Goal: Task Accomplishment & Management: Manage account settings

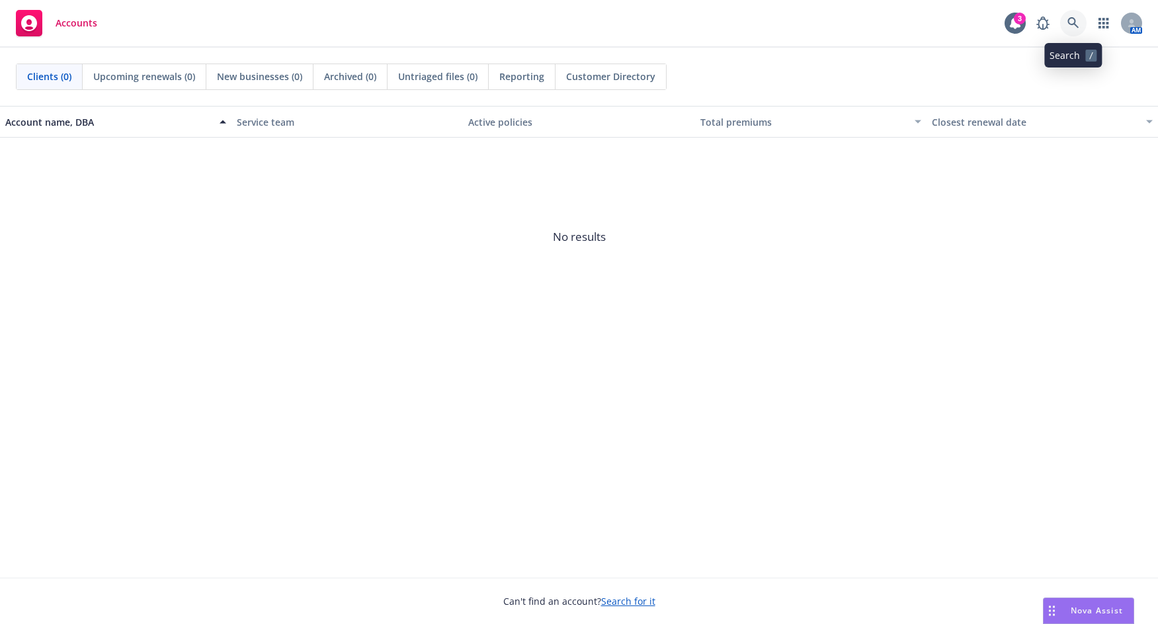
click at [1071, 22] on icon at bounding box center [1073, 23] width 12 height 12
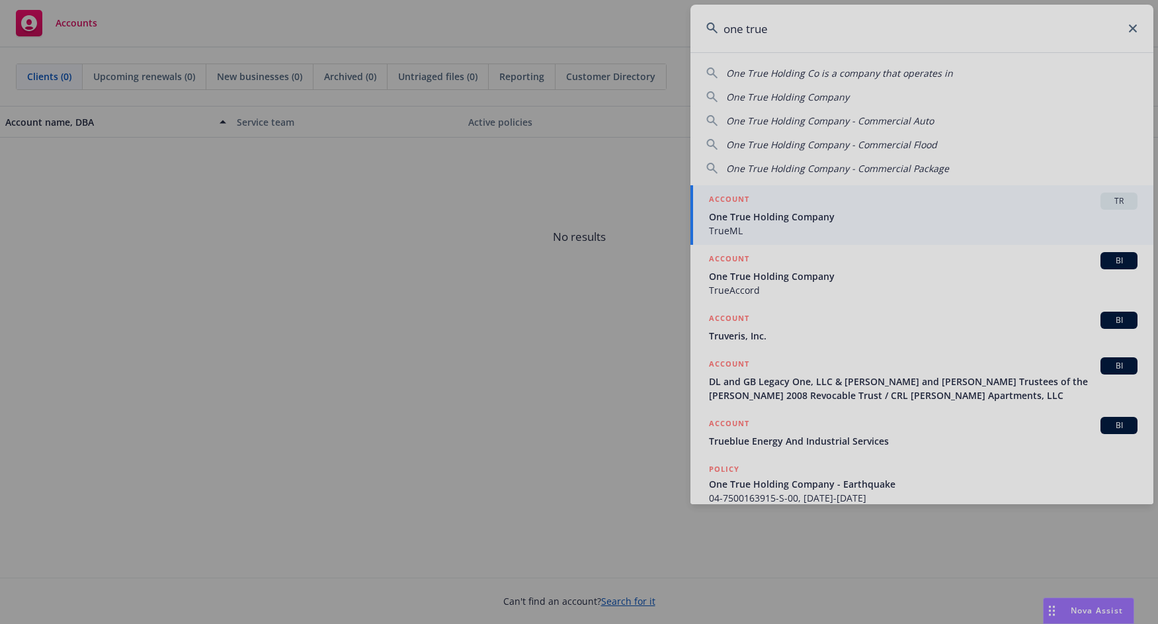
type input "one true"
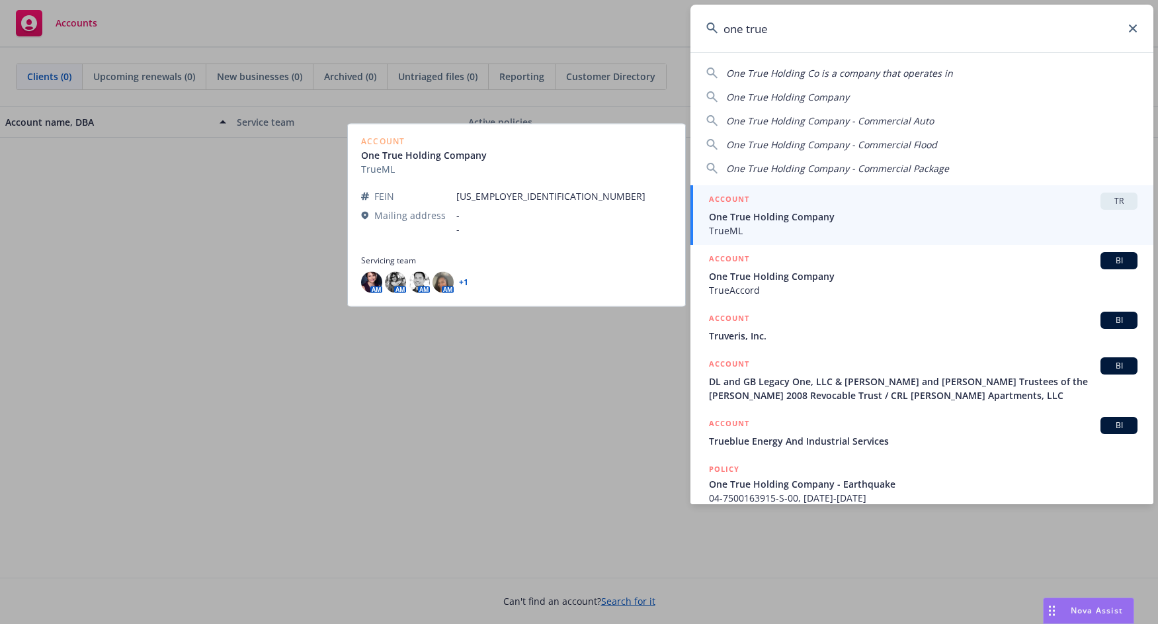
click at [958, 214] on span "One True Holding Company" at bounding box center [923, 217] width 429 height 14
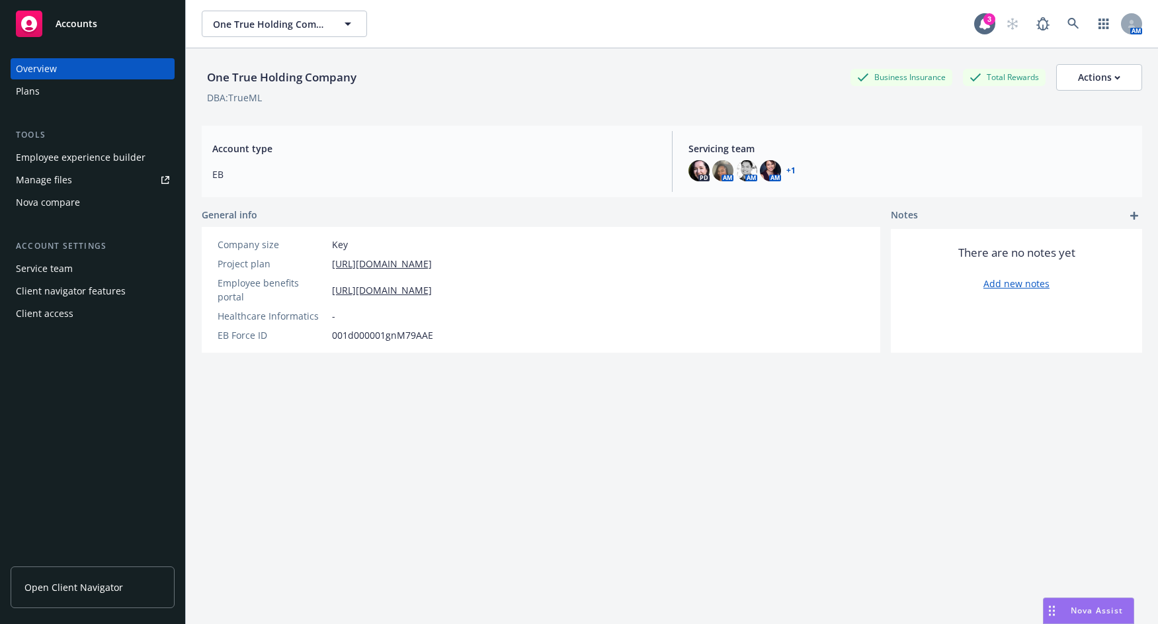
click at [77, 155] on div "Employee experience builder" at bounding box center [81, 157] width 130 height 21
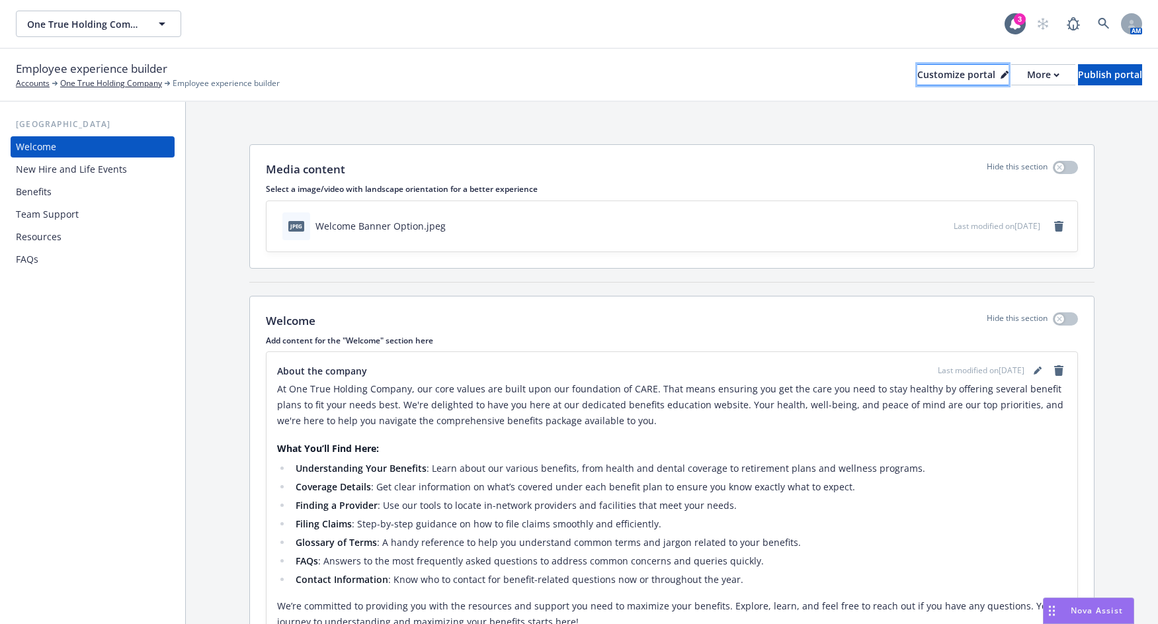
click at [917, 75] on div "Customize portal" at bounding box center [962, 75] width 91 height 20
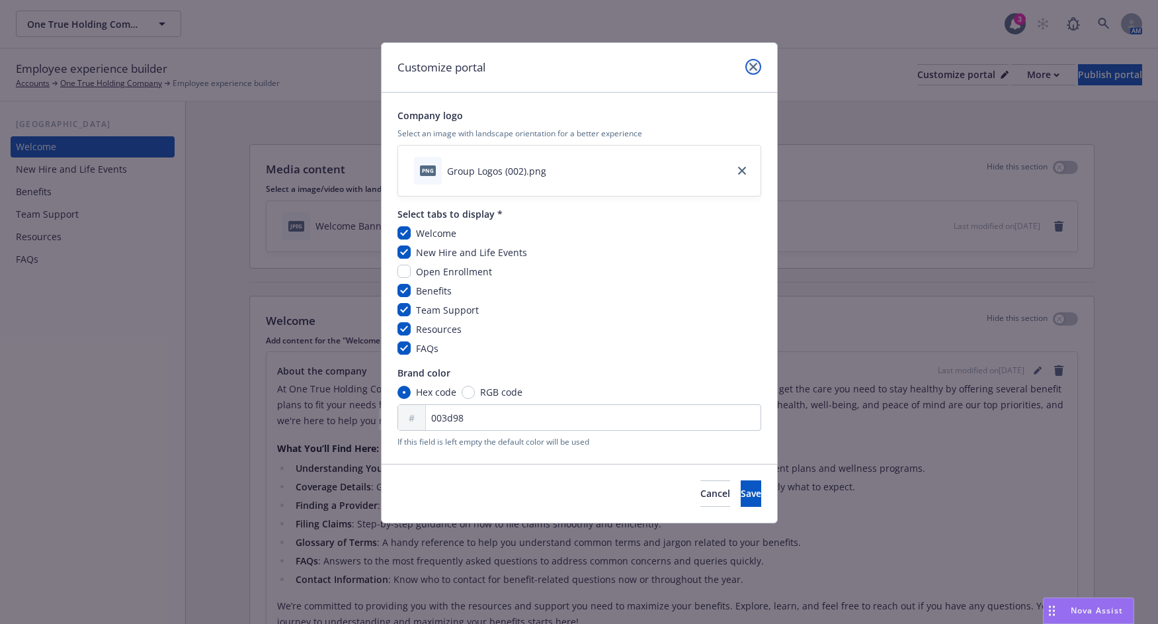
click at [753, 63] on icon "close" at bounding box center [753, 67] width 8 height 8
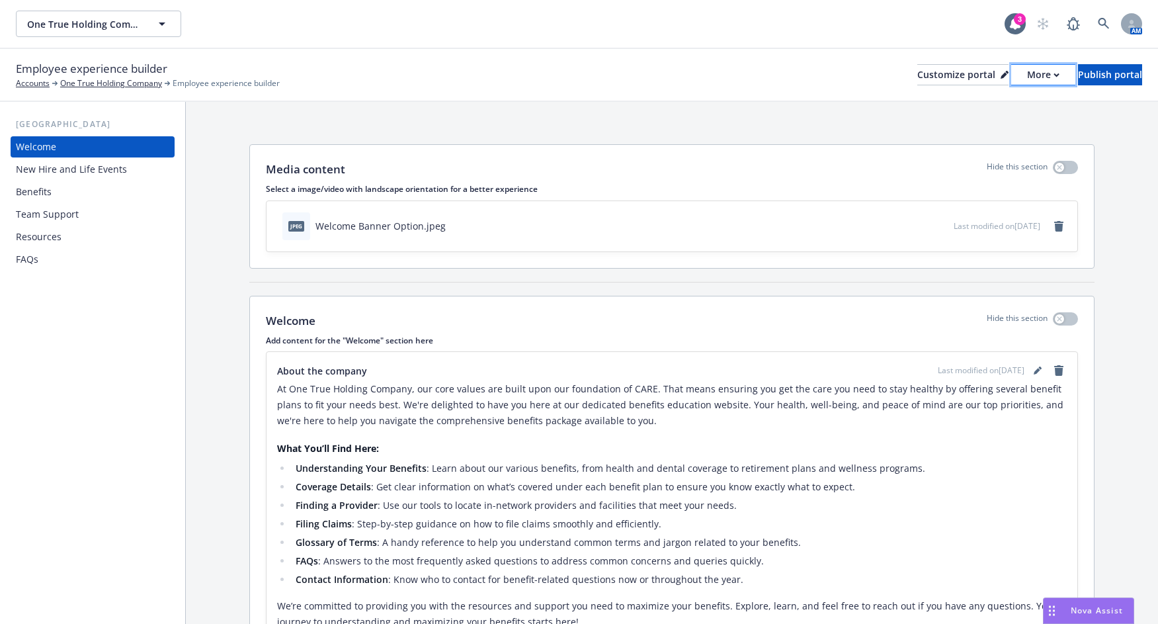
click at [1017, 74] on button "More" at bounding box center [1043, 74] width 64 height 21
click at [961, 106] on link "Copy preview link" at bounding box center [973, 104] width 120 height 26
click at [920, 73] on div "Customize portal" at bounding box center [962, 75] width 91 height 20
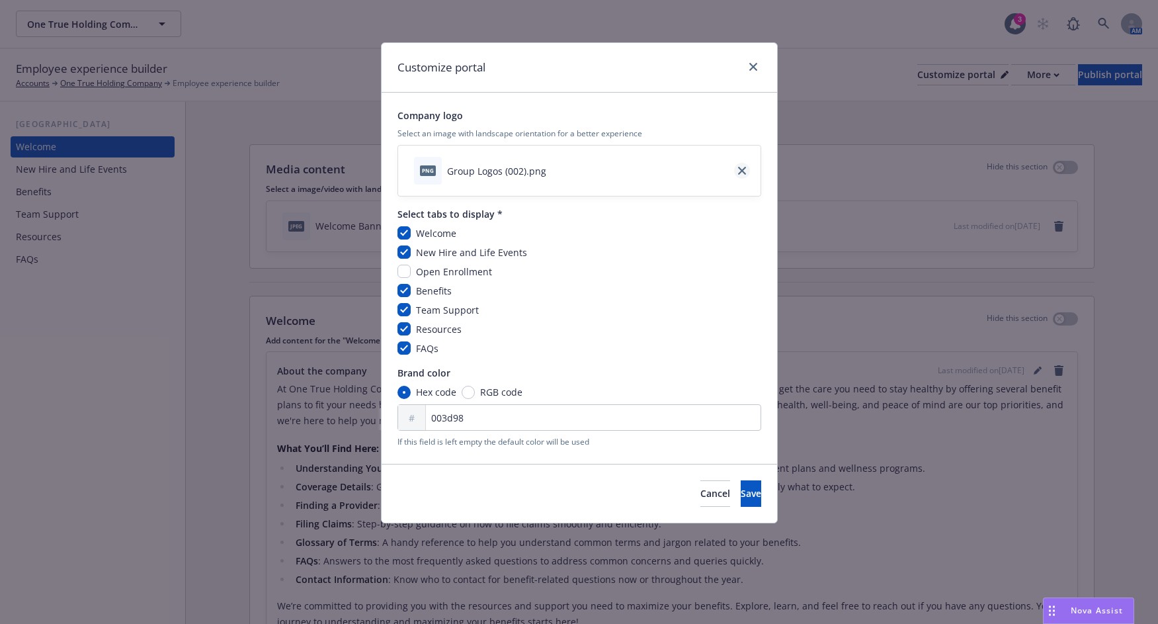
click at [742, 170] on icon "close" at bounding box center [742, 171] width 8 height 8
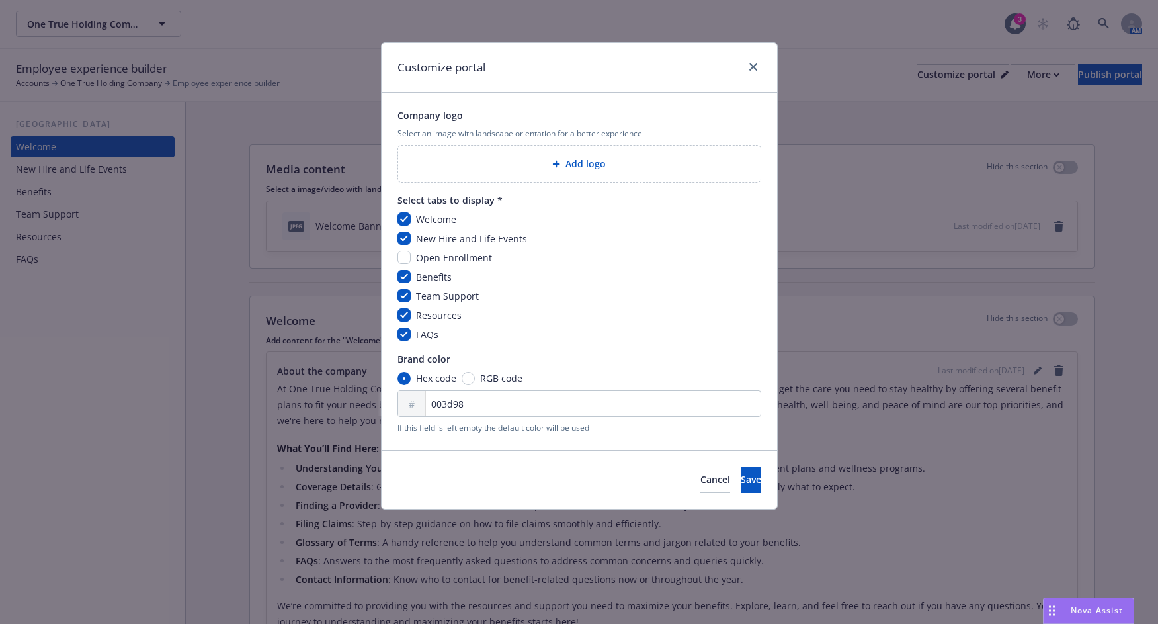
click at [575, 165] on span "Add logo" at bounding box center [585, 164] width 40 height 14
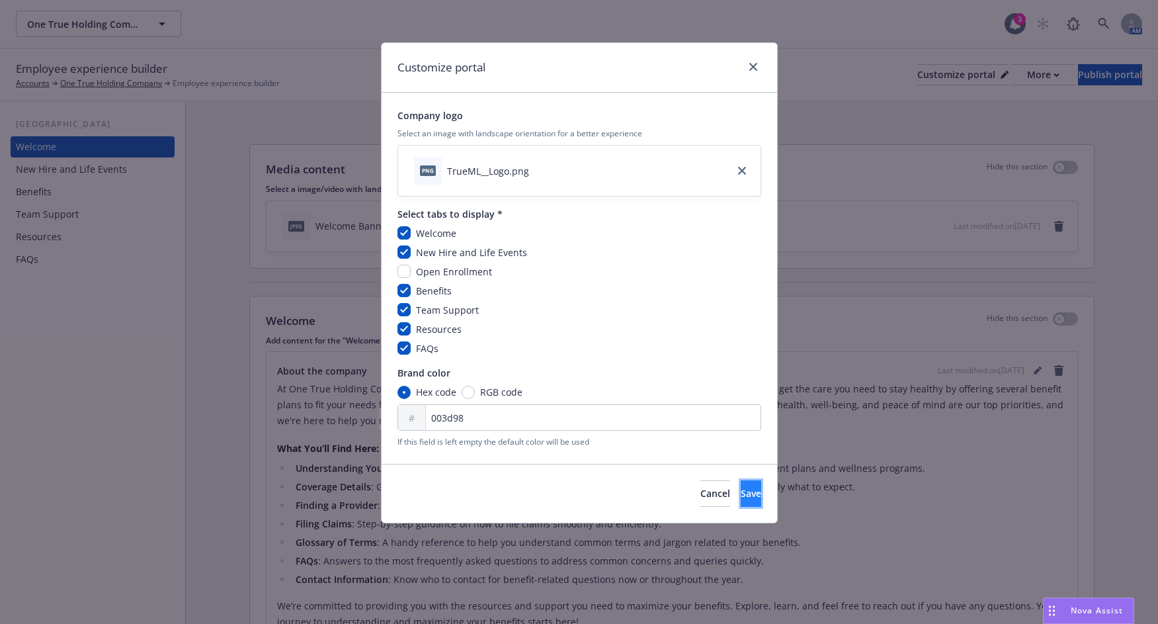
click at [741, 495] on span "Save" at bounding box center [751, 493] width 21 height 13
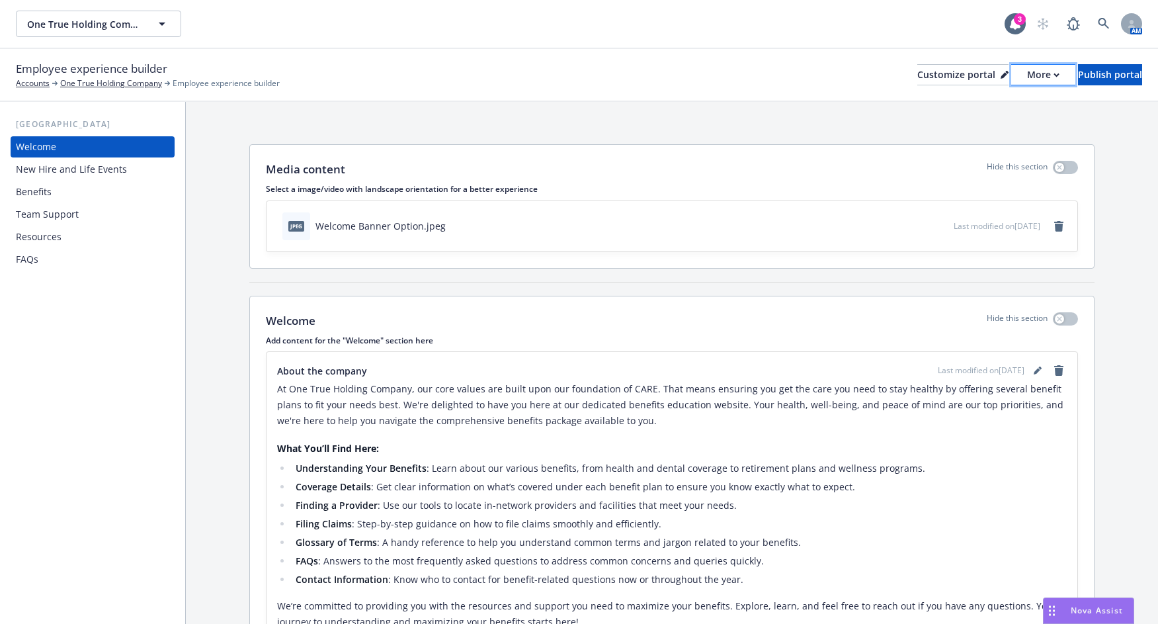
click at [1054, 75] on icon "button" at bounding box center [1056, 74] width 5 height 3
click at [825, 119] on div "Media content Hide this section Select a image/video with landscape orientation…" at bounding box center [672, 487] width 972 height 770
click at [859, 116] on div "Media content Hide this section Select a image/video with landscape orientation…" at bounding box center [672, 487] width 972 height 770
click at [882, 112] on div "Media content Hide this section Select a image/video with landscape orientation…" at bounding box center [672, 487] width 972 height 770
click at [1054, 75] on icon "button" at bounding box center [1057, 75] width 6 height 5
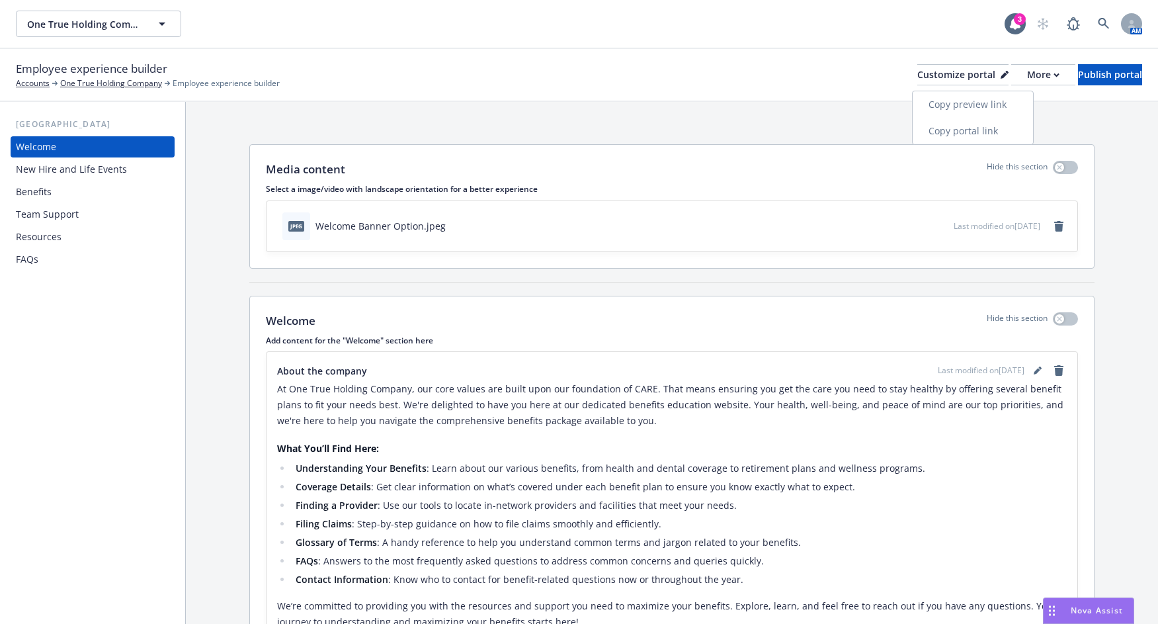
click at [971, 107] on link "Copy preview link" at bounding box center [973, 104] width 120 height 26
click at [1083, 77] on div "Publish portal" at bounding box center [1110, 75] width 64 height 20
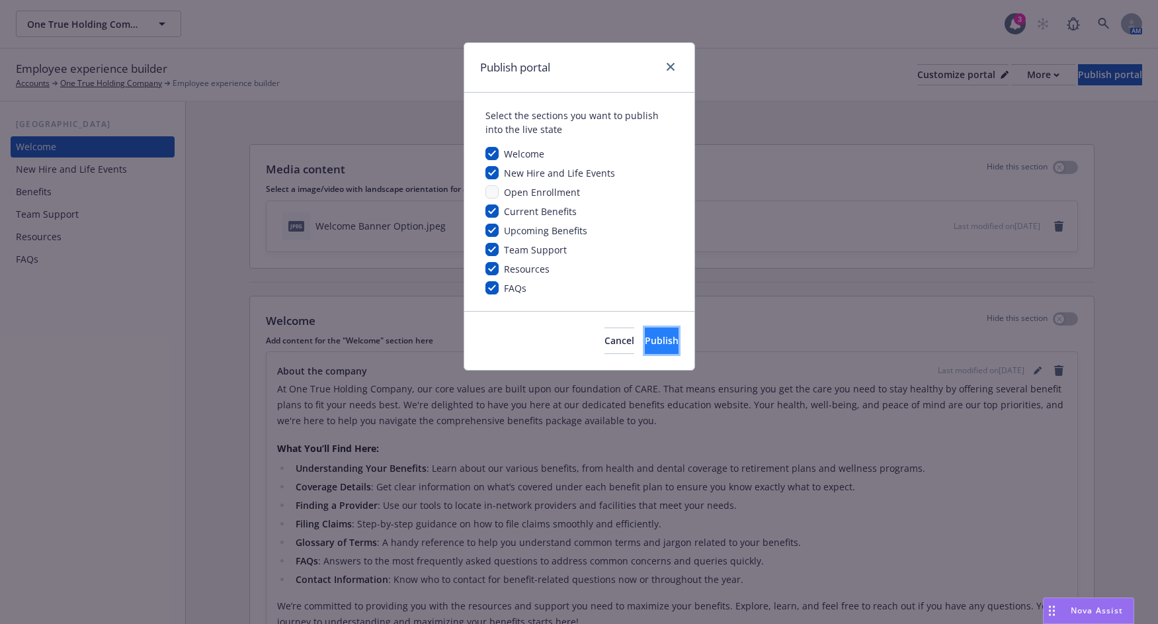
click at [645, 342] on span "Publish" at bounding box center [662, 340] width 34 height 13
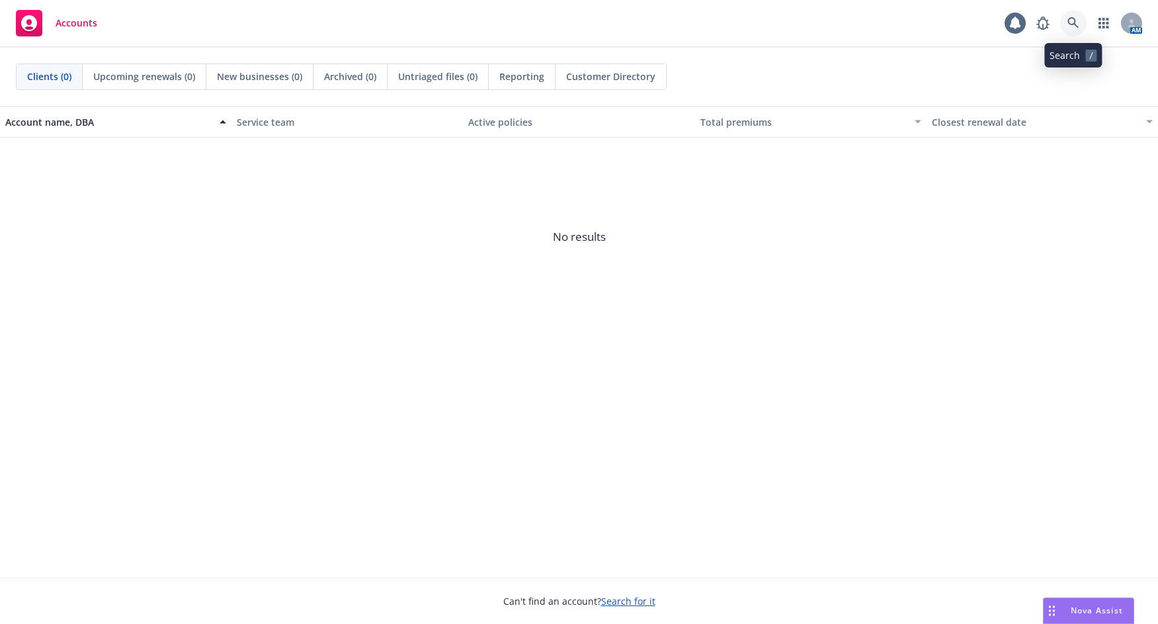
click at [1069, 23] on icon at bounding box center [1072, 22] width 11 height 11
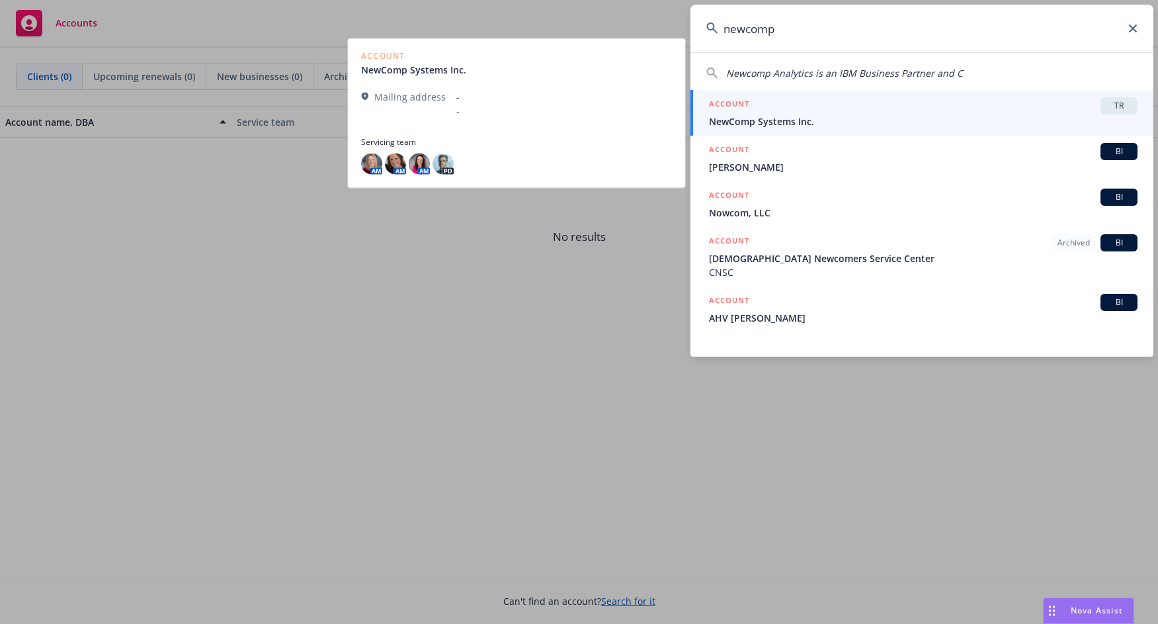
type input "newcomp"
click at [980, 116] on span "NewComp Systems Inc." at bounding box center [923, 121] width 429 height 14
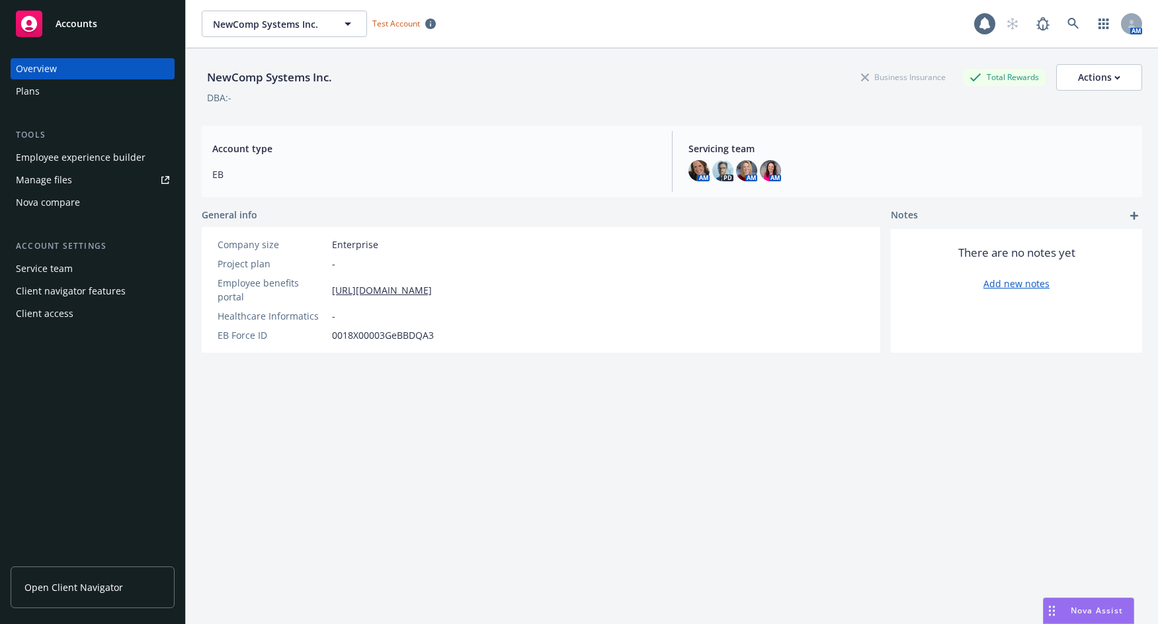
click at [114, 155] on div "Employee experience builder" at bounding box center [81, 157] width 130 height 21
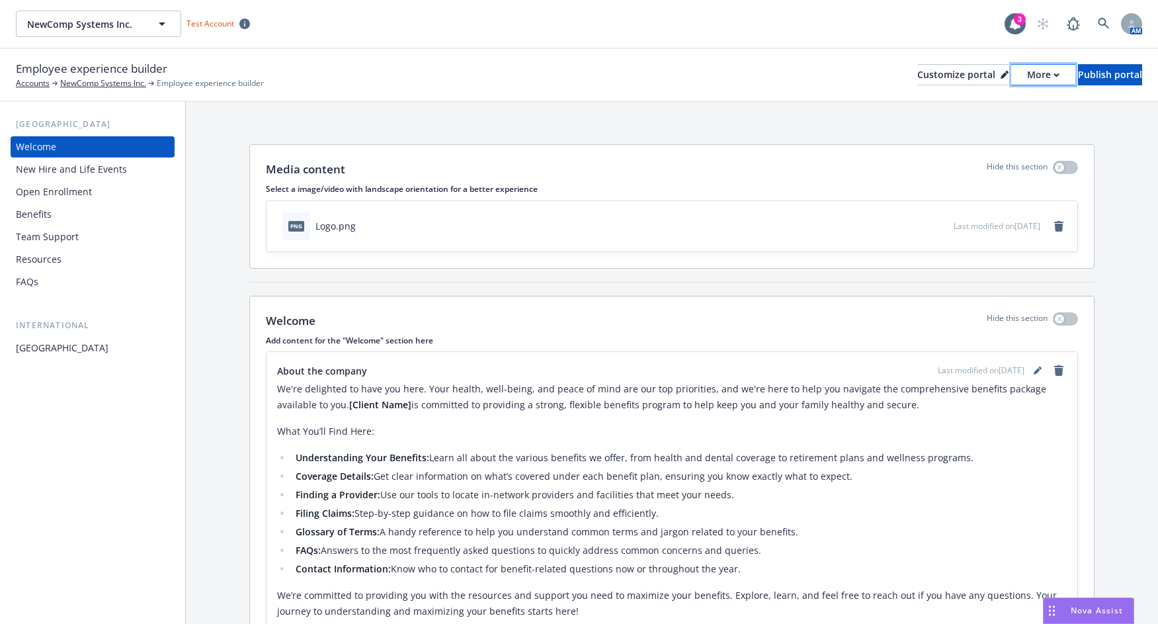
click at [1027, 79] on div "More" at bounding box center [1043, 75] width 32 height 20
click at [977, 128] on link "Copy portal link" at bounding box center [973, 131] width 120 height 26
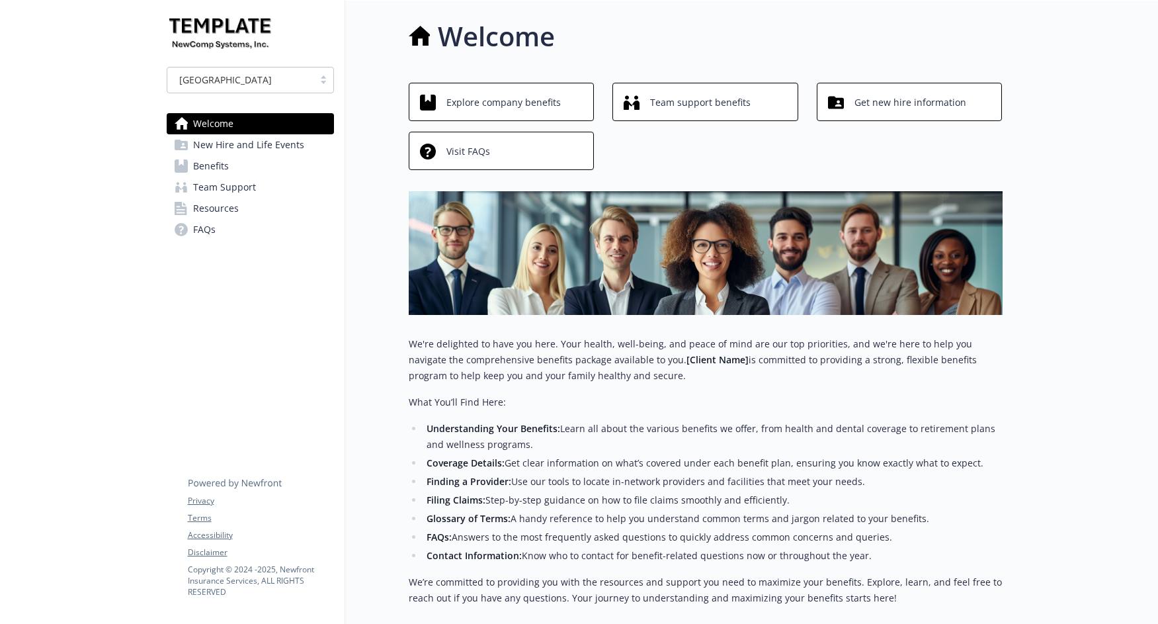
click at [236, 165] on link "Benefits" at bounding box center [250, 165] width 167 height 21
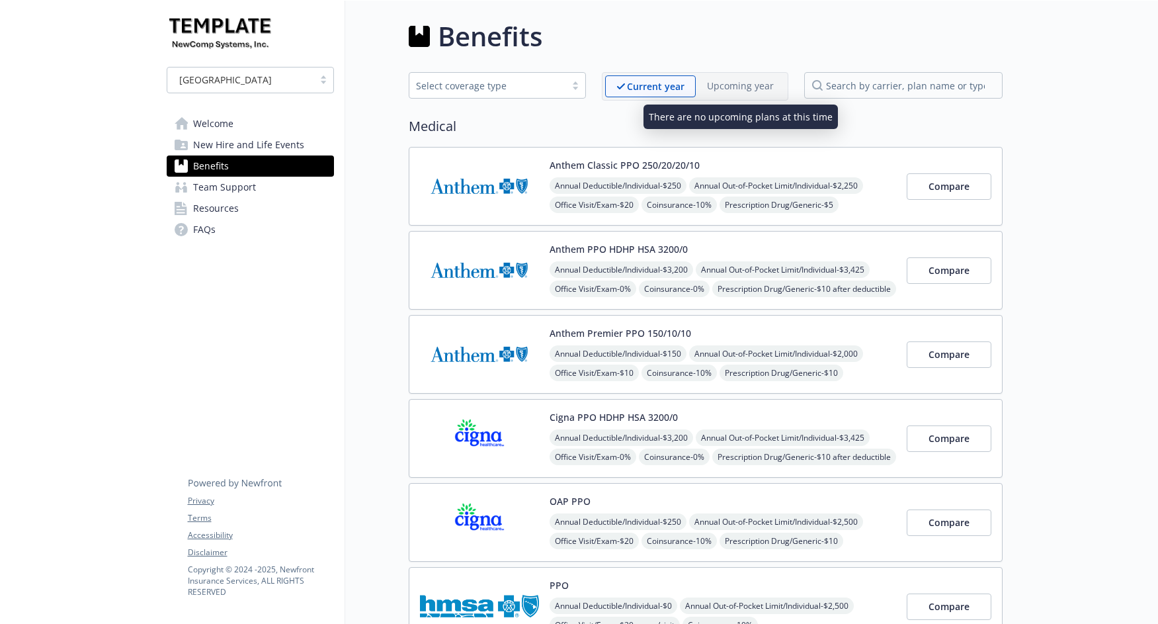
click at [735, 84] on p "Upcoming year" at bounding box center [740, 86] width 67 height 14
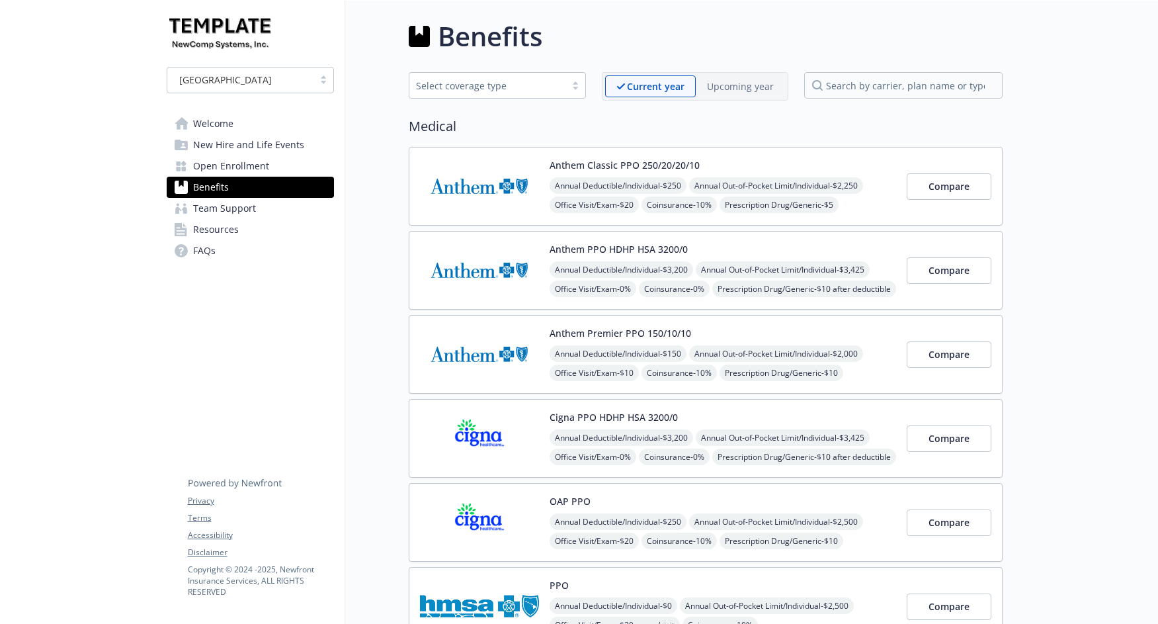
click at [235, 165] on span "Open Enrollment" at bounding box center [231, 165] width 76 height 21
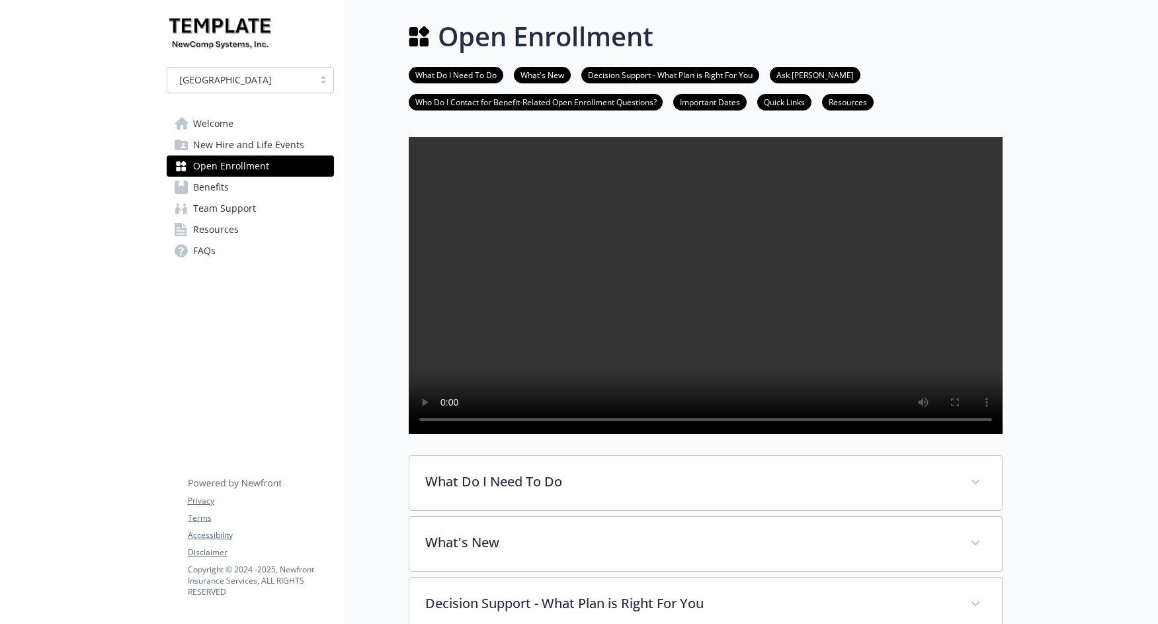
click at [221, 183] on span "Benefits" at bounding box center [211, 187] width 36 height 21
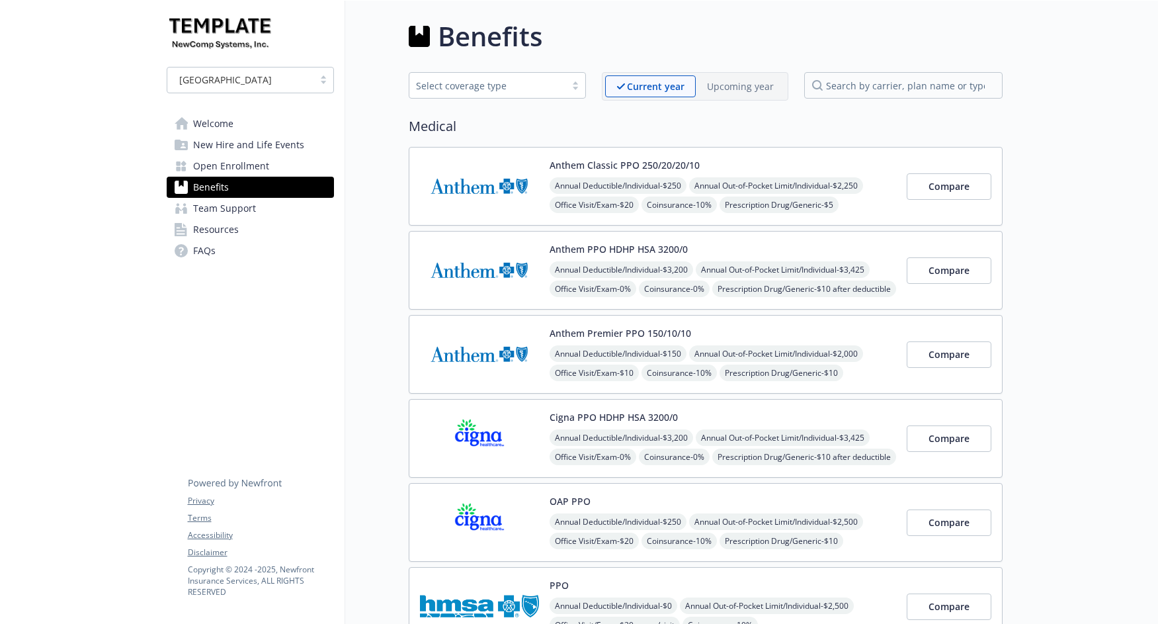
click at [728, 86] on p "Upcoming year" at bounding box center [740, 86] width 67 height 14
click at [657, 83] on p "Current year" at bounding box center [644, 86] width 56 height 14
click at [755, 81] on p "Upcoming year" at bounding box center [740, 86] width 67 height 14
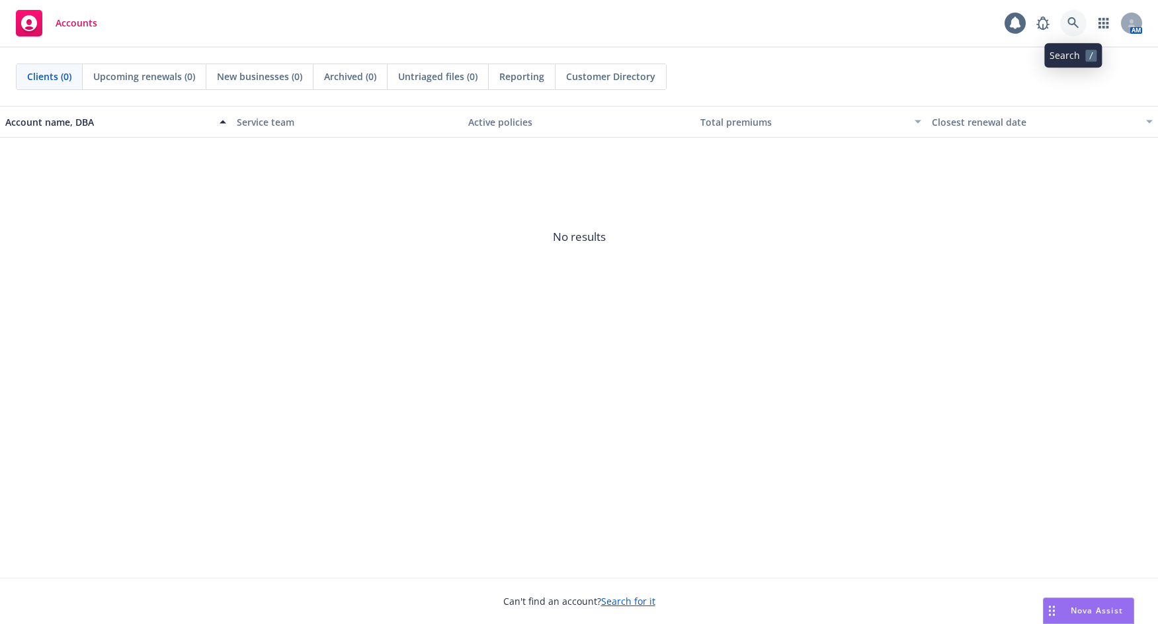
click at [1072, 22] on icon at bounding box center [1073, 23] width 12 height 12
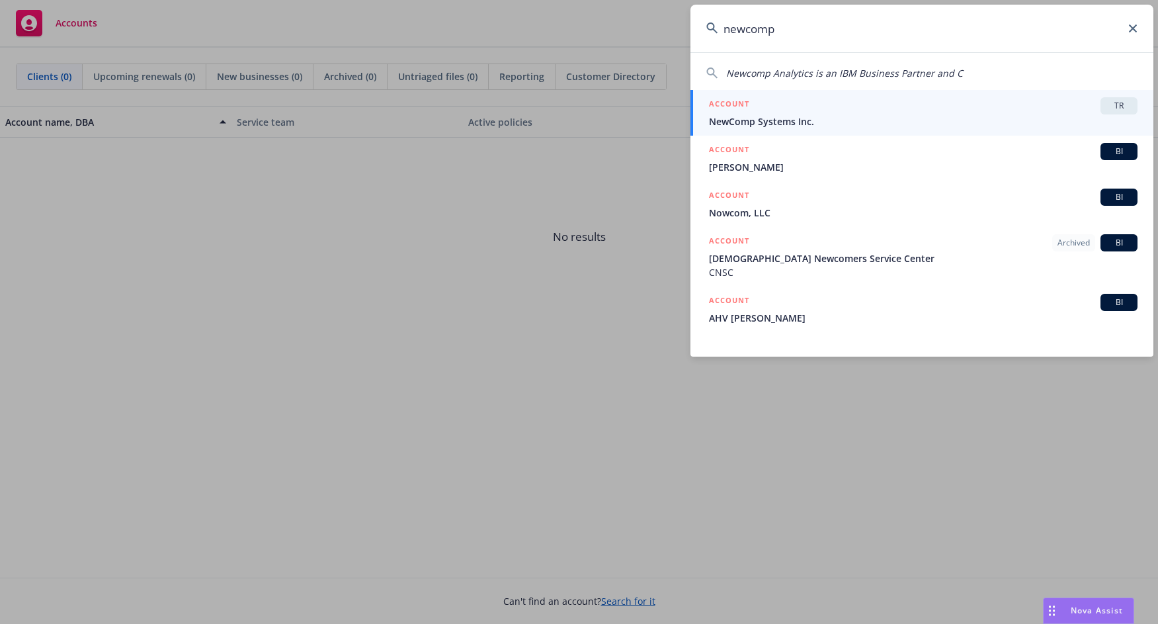
type input "newcomp"
click at [991, 120] on span "NewComp Systems Inc." at bounding box center [923, 121] width 429 height 14
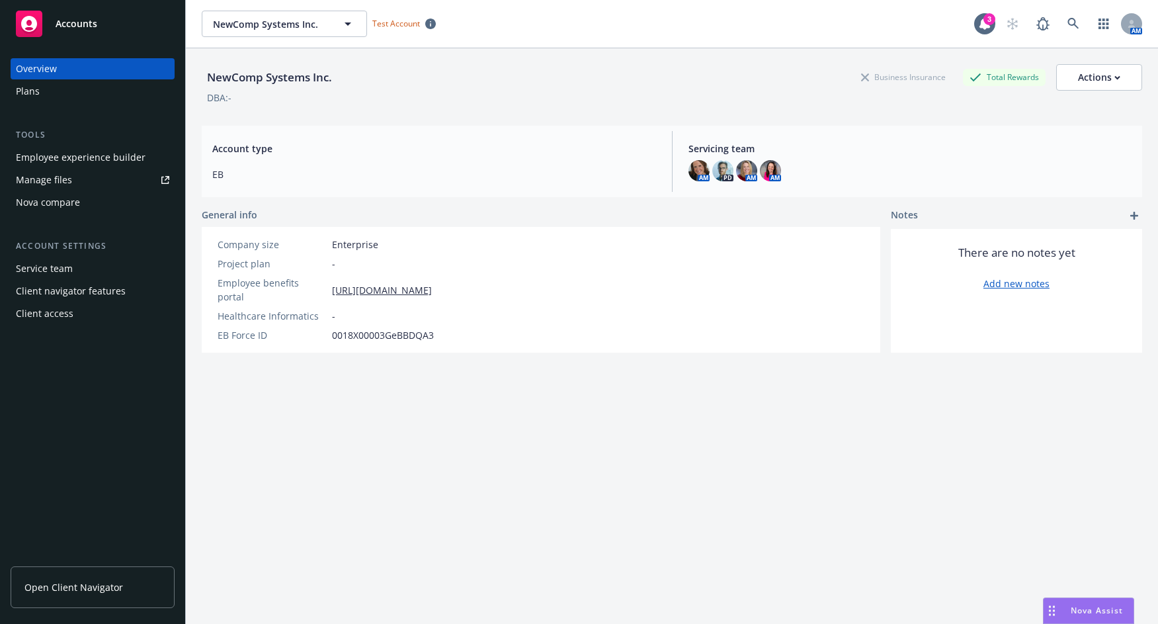
click at [126, 159] on div "Employee experience builder" at bounding box center [81, 157] width 130 height 21
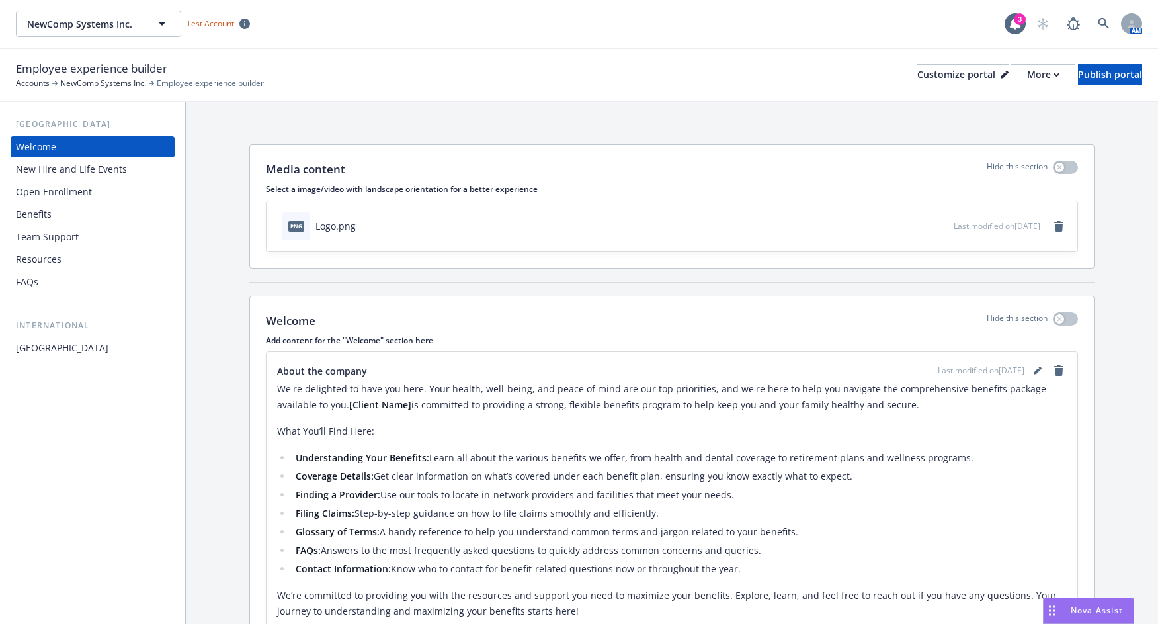
click at [90, 190] on div "Open Enrollment" at bounding box center [92, 191] width 153 height 21
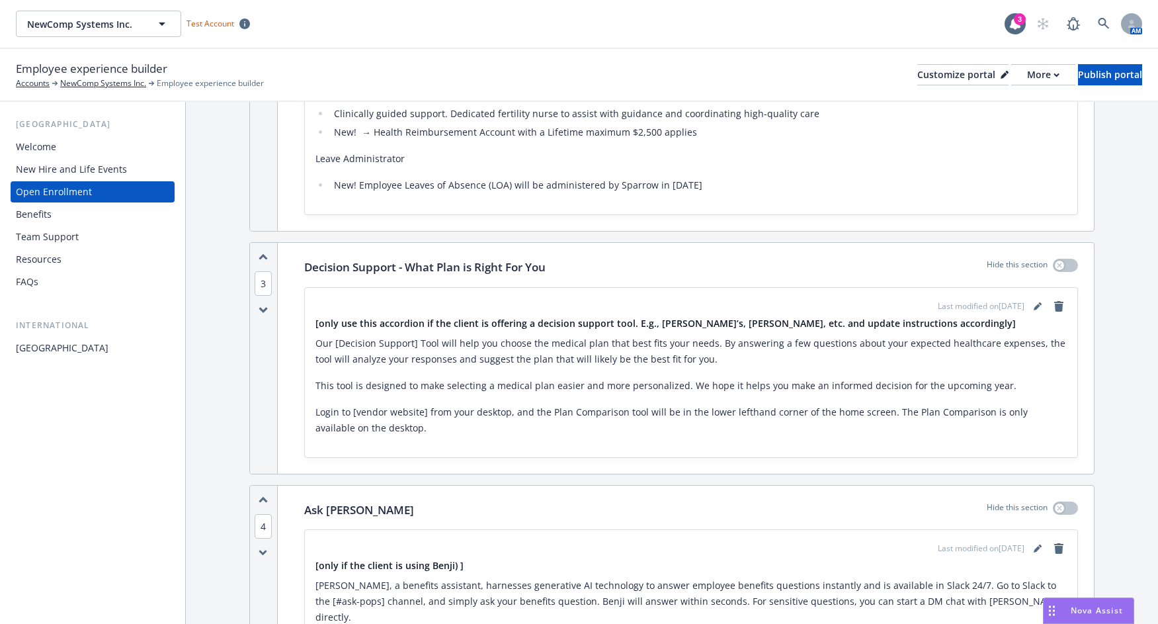
scroll to position [673, 0]
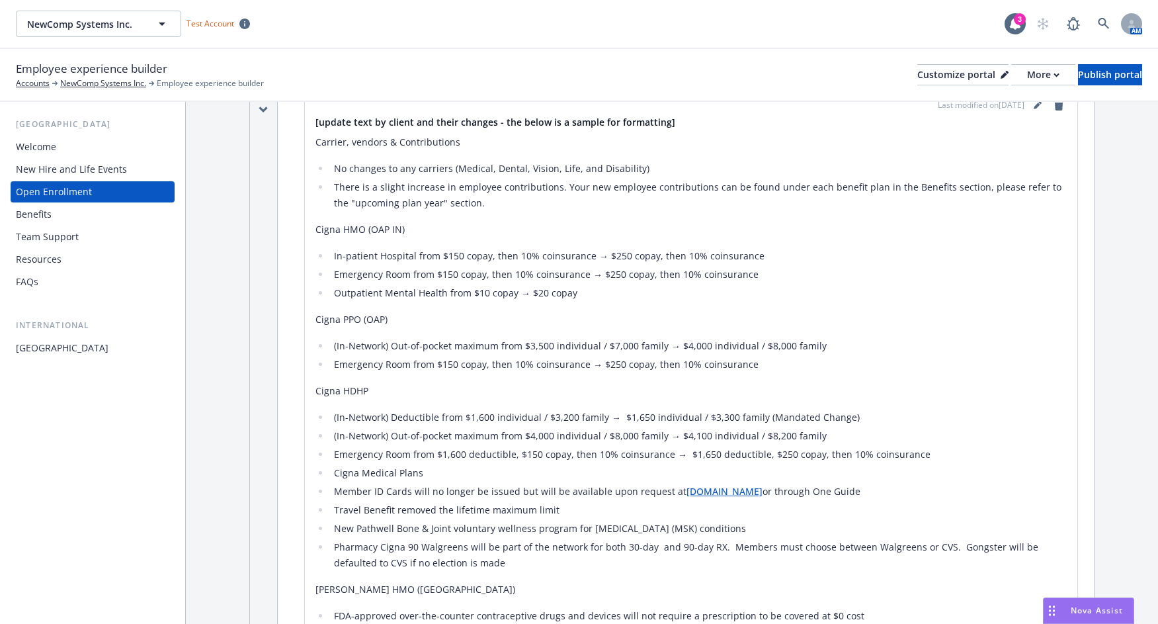
click at [57, 207] on div "Benefits" at bounding box center [92, 214] width 153 height 21
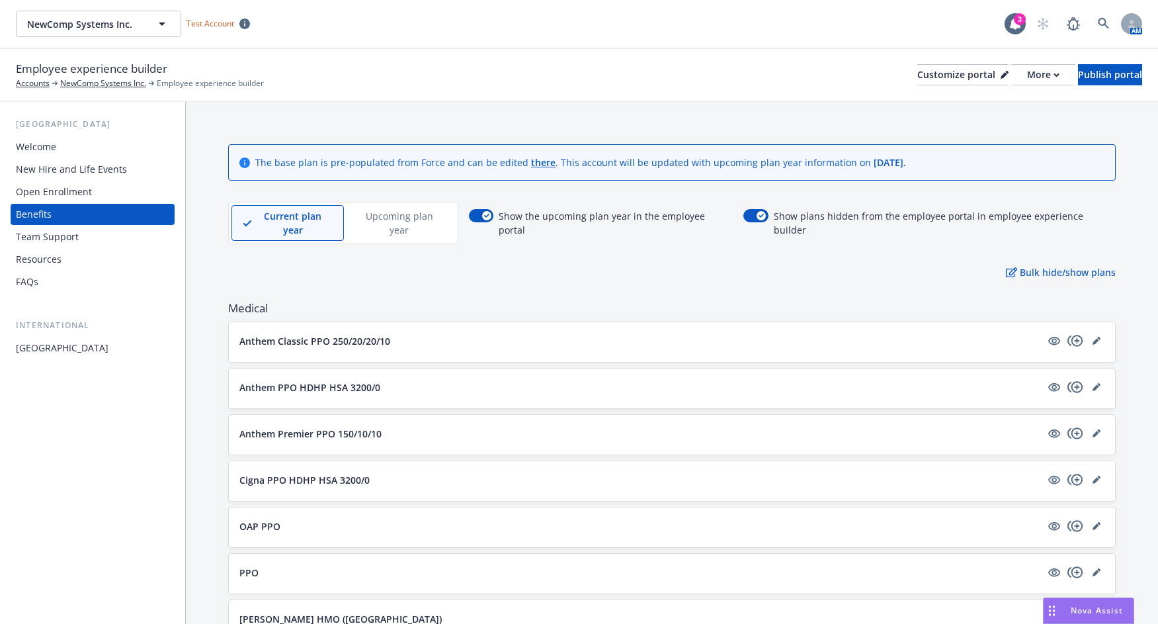
click at [406, 216] on p "Upcoming plan year" at bounding box center [399, 223] width 89 height 28
click at [282, 212] on p "Current plan year" at bounding box center [282, 223] width 78 height 28
click at [387, 219] on p "Upcoming plan year" at bounding box center [399, 223] width 89 height 28
click at [91, 194] on div "Open Enrollment" at bounding box center [92, 191] width 153 height 21
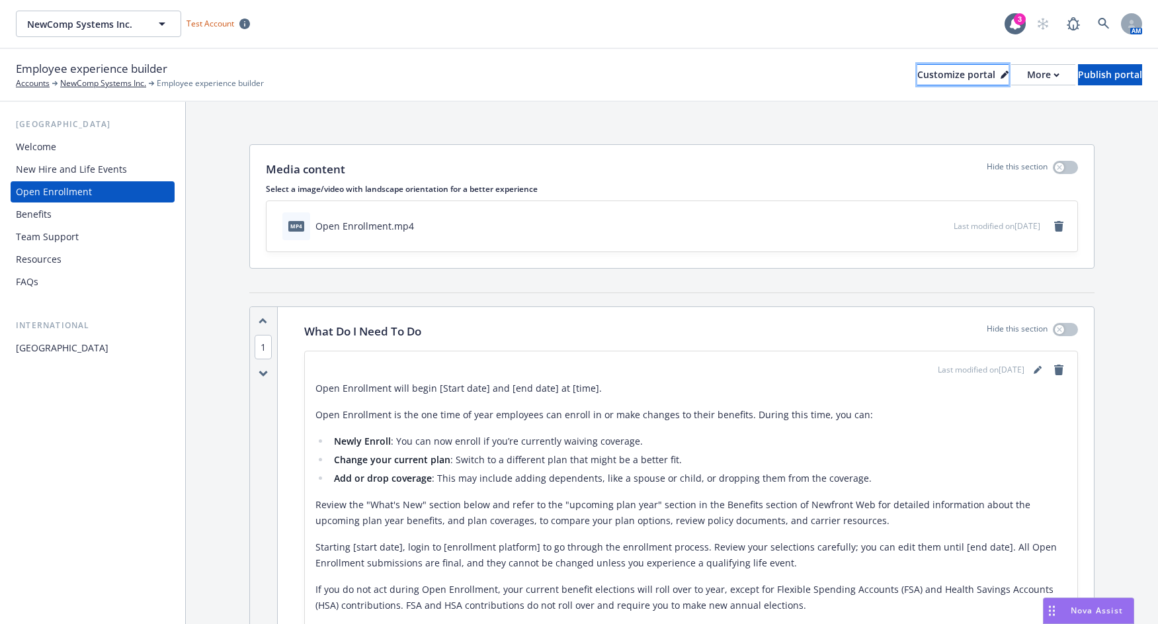
click at [917, 77] on div "Customize portal" at bounding box center [962, 75] width 91 height 20
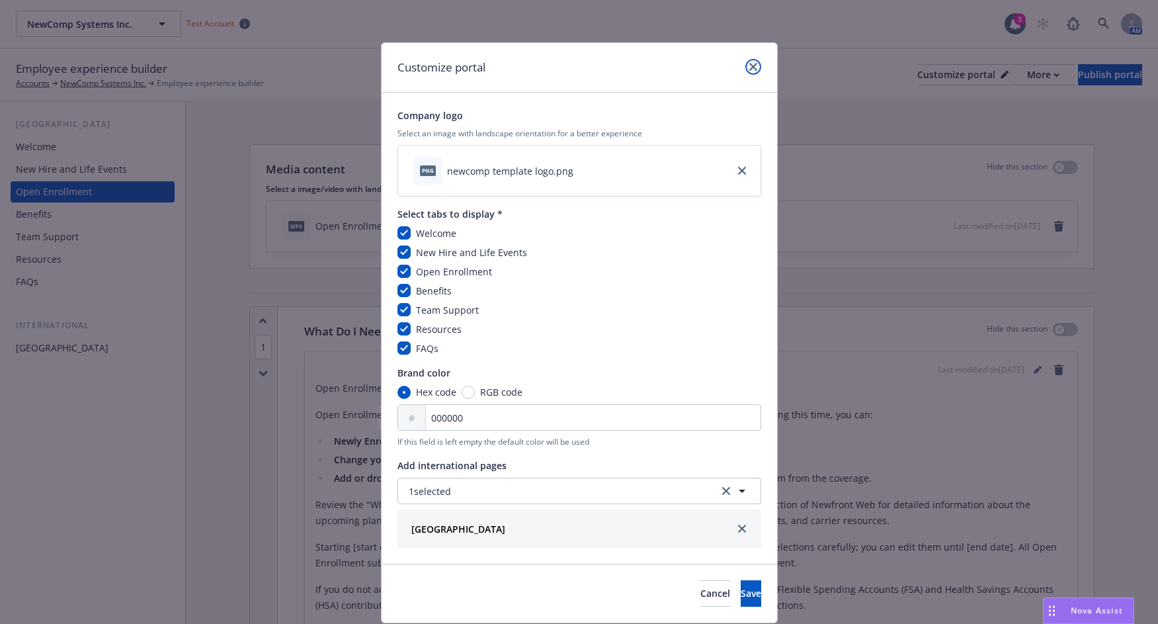
click at [749, 70] on icon "close" at bounding box center [753, 67] width 8 height 8
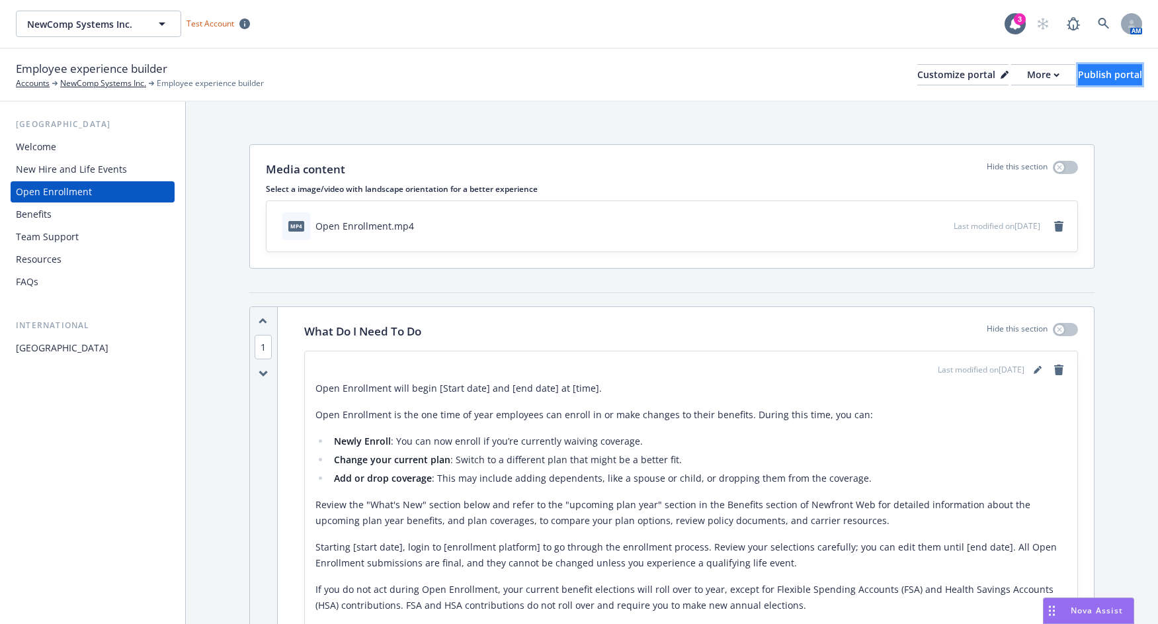
click at [1085, 75] on div "Publish portal" at bounding box center [1110, 75] width 64 height 20
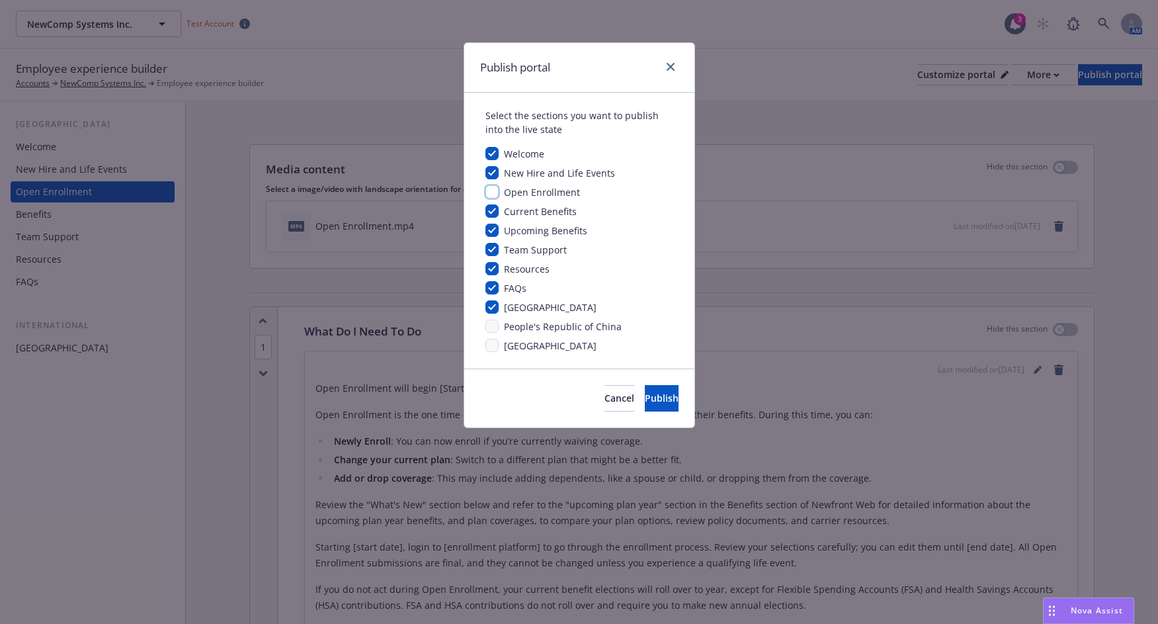
click at [492, 191] on input "checkbox" at bounding box center [491, 191] width 13 height 13
checkbox input "true"
click at [645, 397] on span "Publish" at bounding box center [662, 398] width 34 height 13
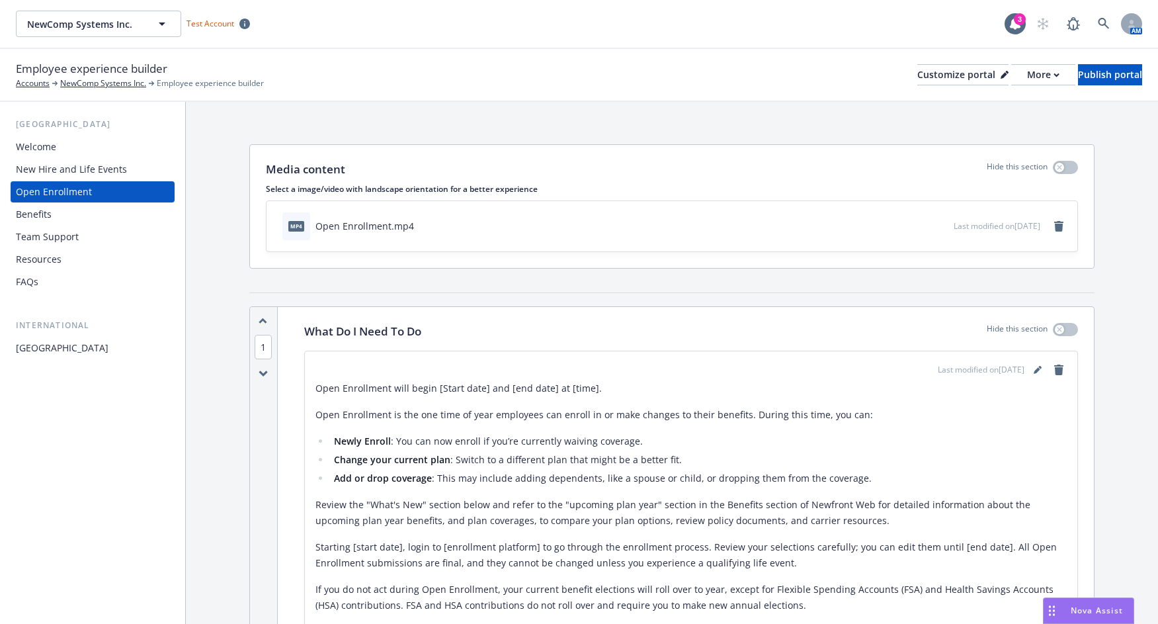
click at [63, 210] on div "Benefits" at bounding box center [92, 214] width 153 height 21
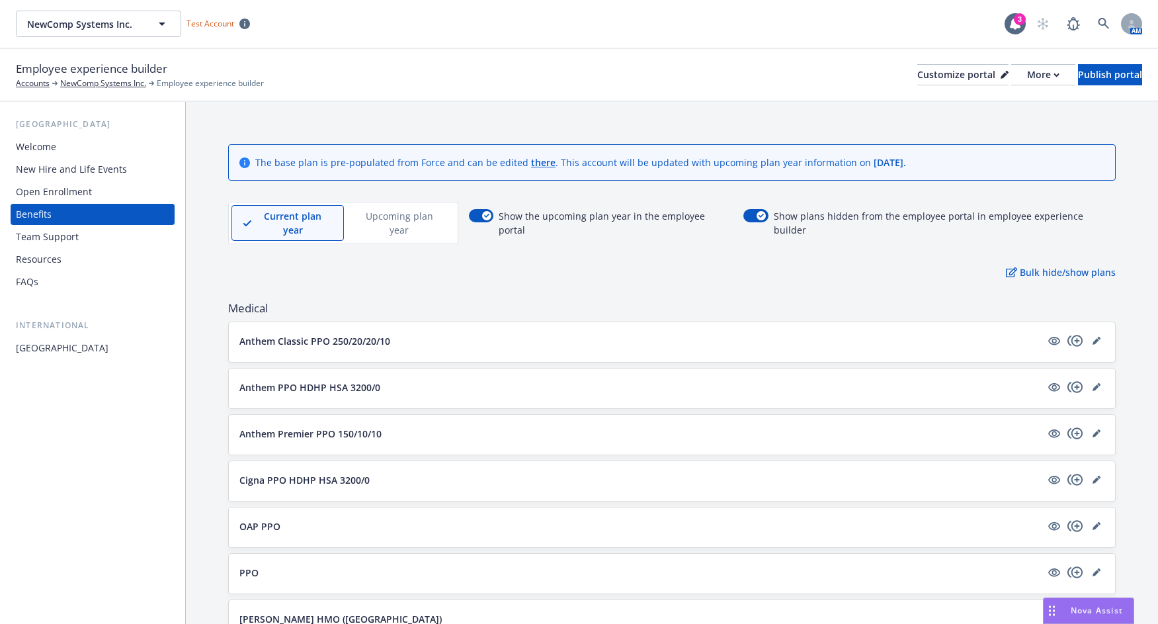
click at [388, 216] on p "Upcoming plan year" at bounding box center [399, 223] width 89 height 28
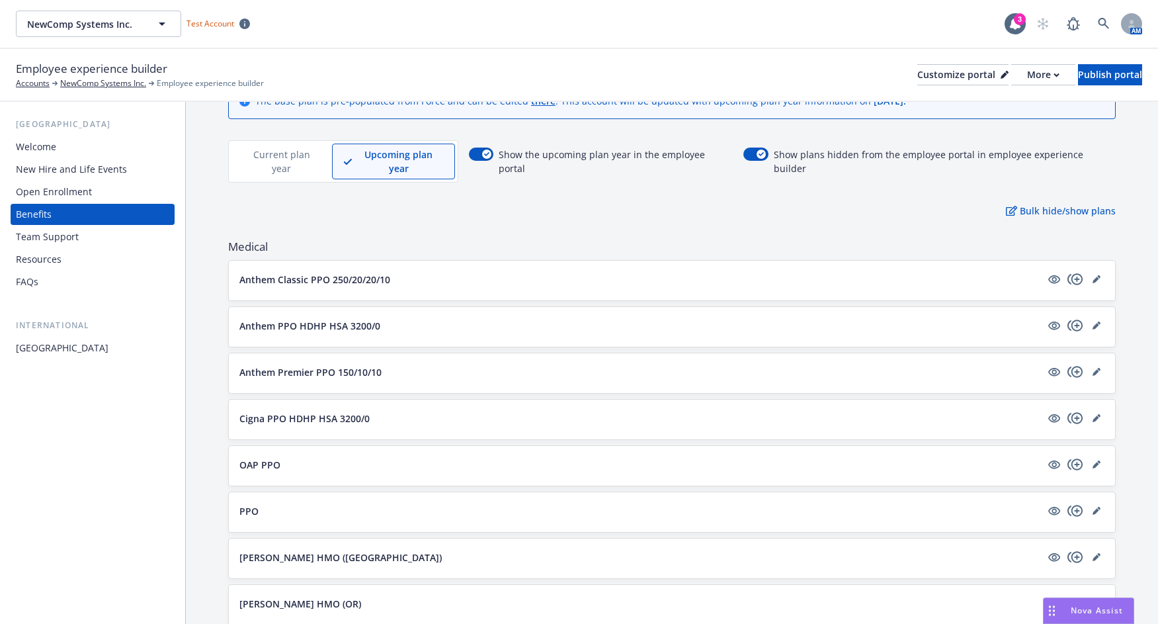
scroll to position [116, 0]
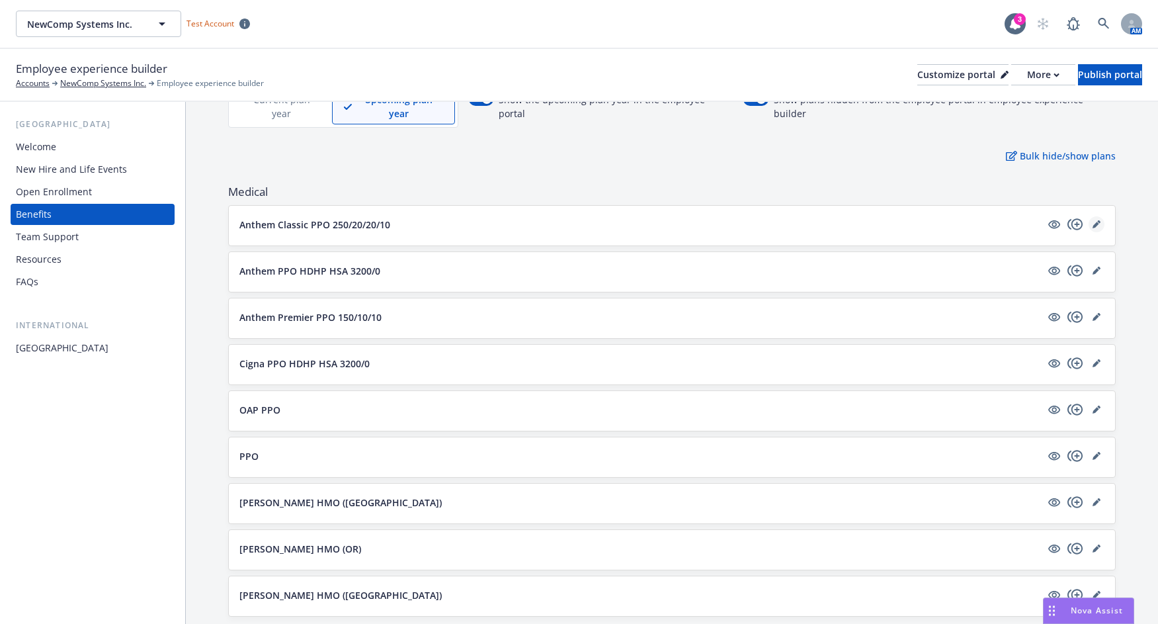
click at [1093, 220] on icon "editPencil" at bounding box center [1097, 224] width 8 height 8
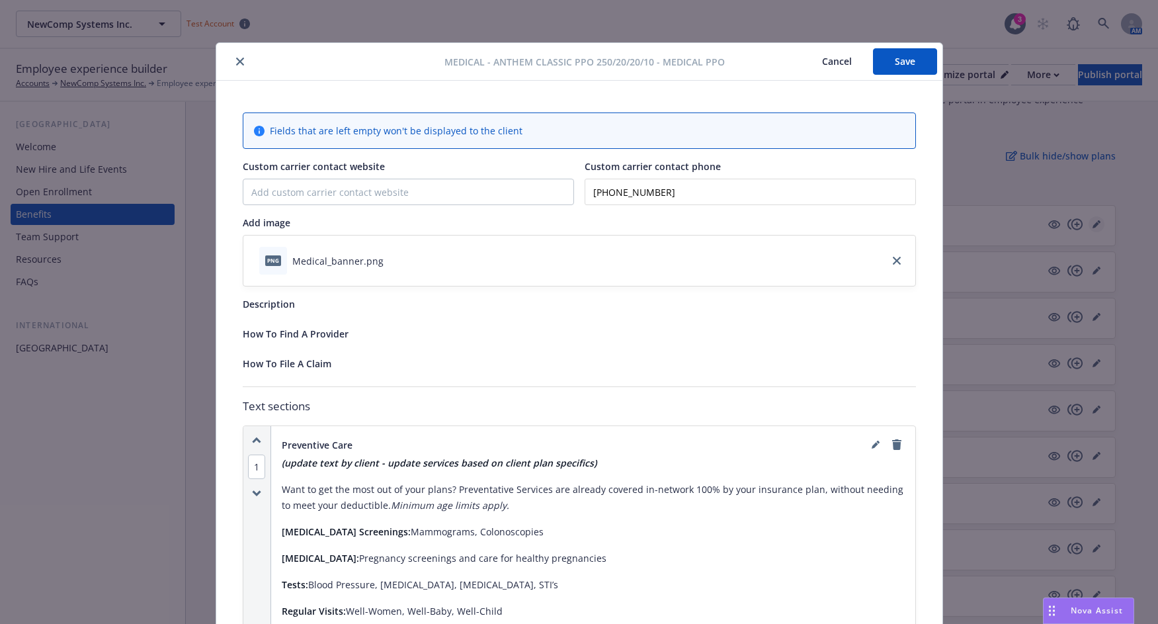
scroll to position [40, 0]
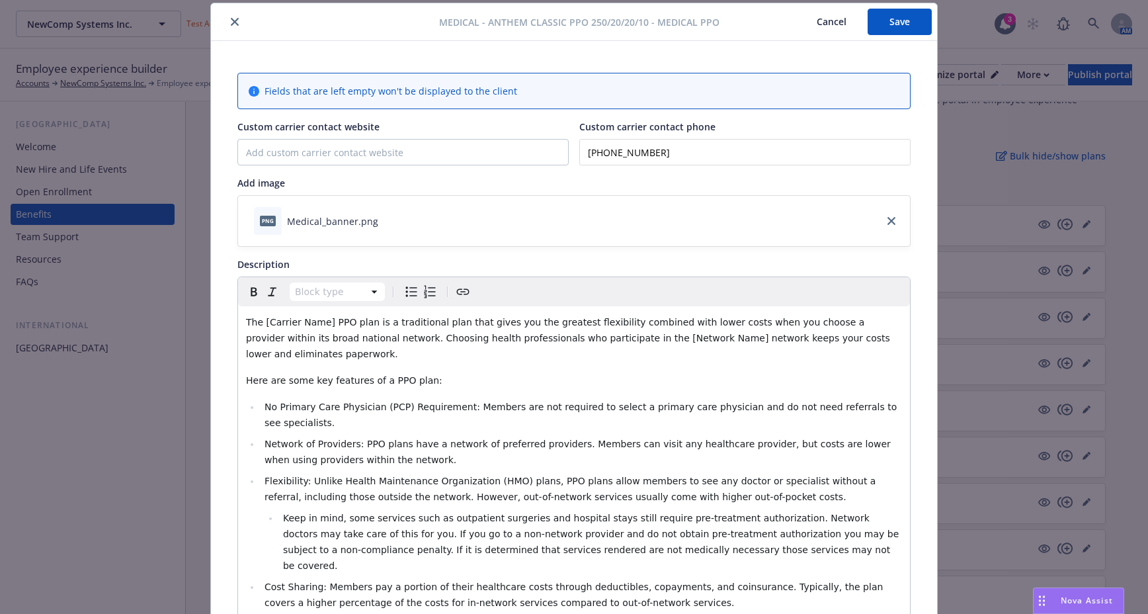
click at [231, 23] on icon "close" at bounding box center [235, 22] width 8 height 8
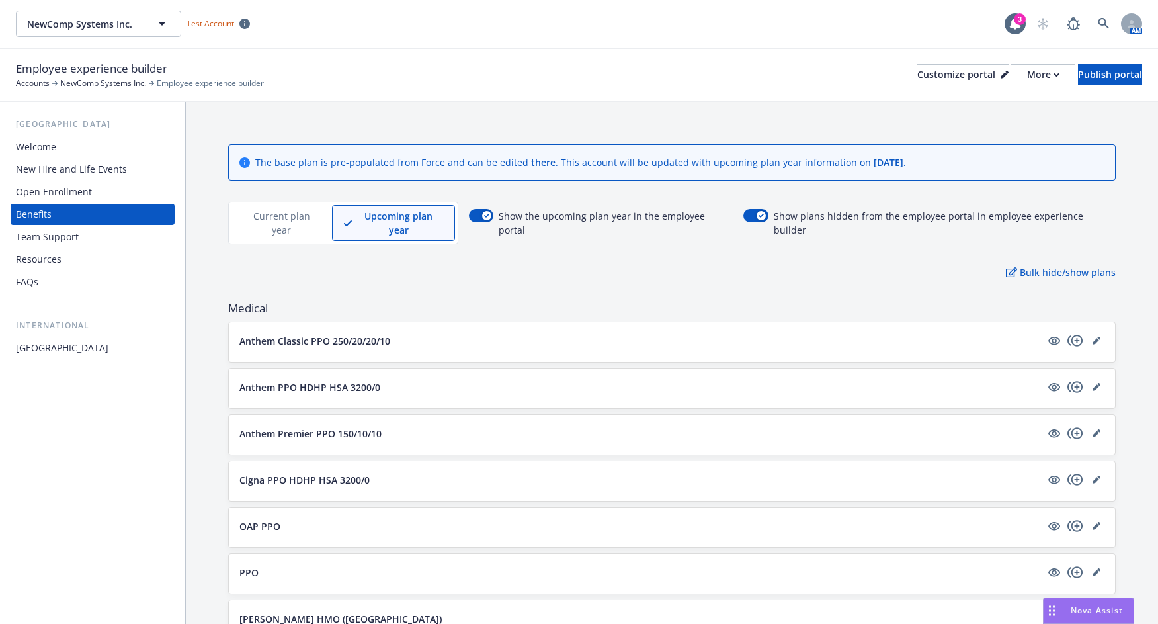
click at [285, 210] on p "Current plan year" at bounding box center [282, 223] width 78 height 28
click at [398, 215] on p "Upcoming plan year" at bounding box center [399, 223] width 89 height 28
click at [759, 215] on icon "button" at bounding box center [761, 216] width 5 height 4
click at [751, 215] on button "button" at bounding box center [755, 215] width 25 height 13
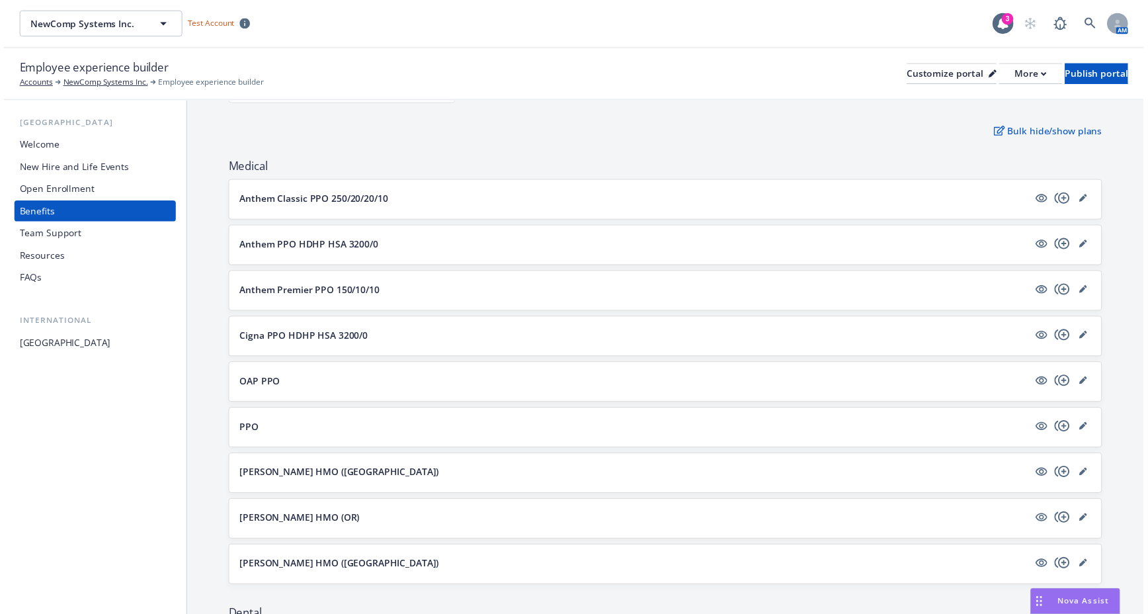
scroll to position [79, 0]
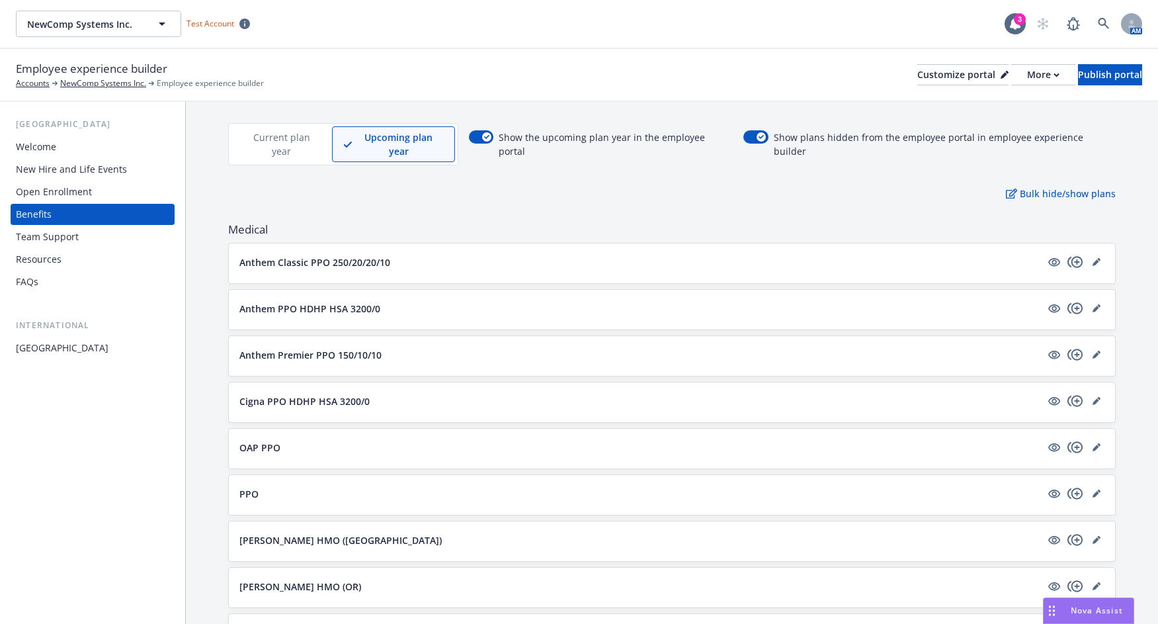
click at [1067, 256] on icon "copyPlus" at bounding box center [1074, 261] width 15 height 11
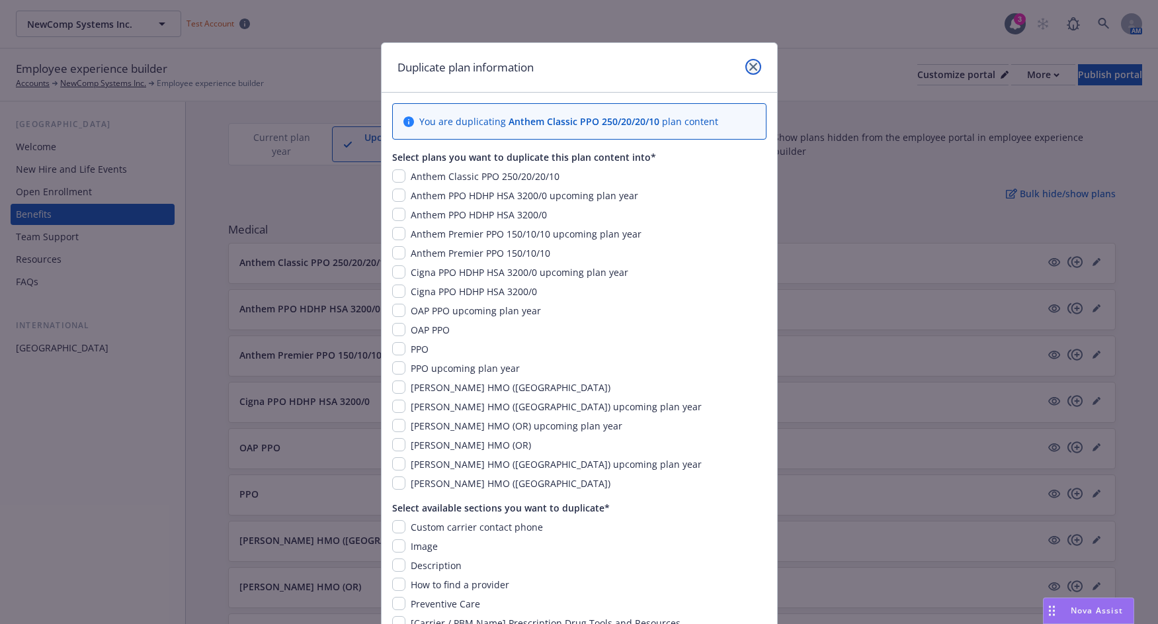
click at [749, 67] on icon "close" at bounding box center [753, 67] width 8 height 8
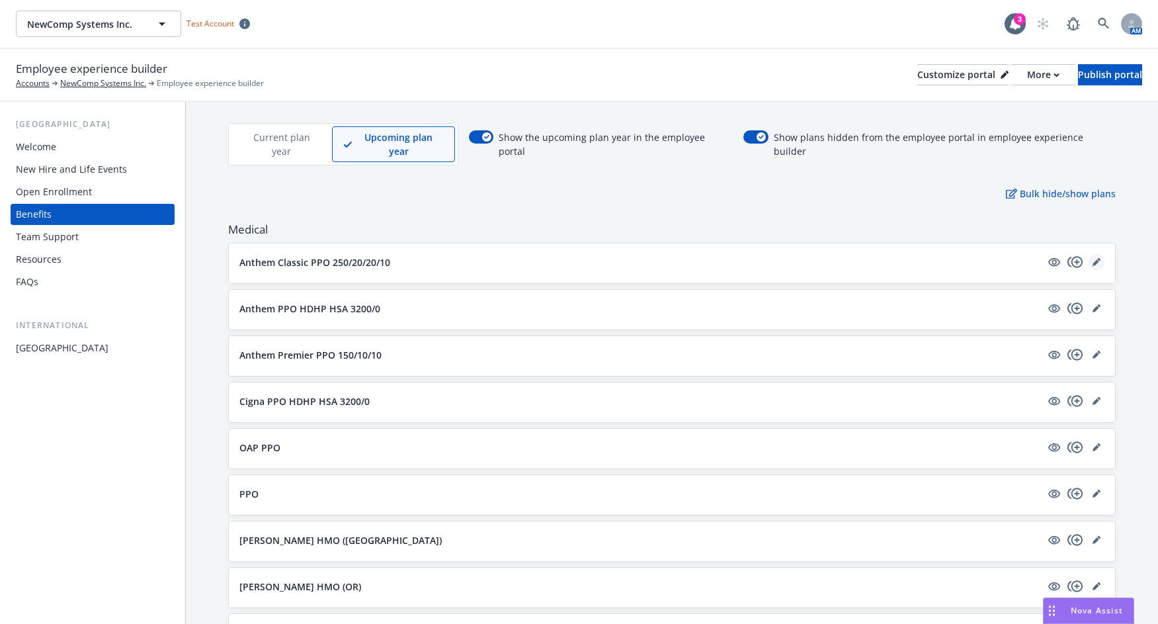
click at [1093, 259] on icon "editPencil" at bounding box center [1096, 262] width 7 height 7
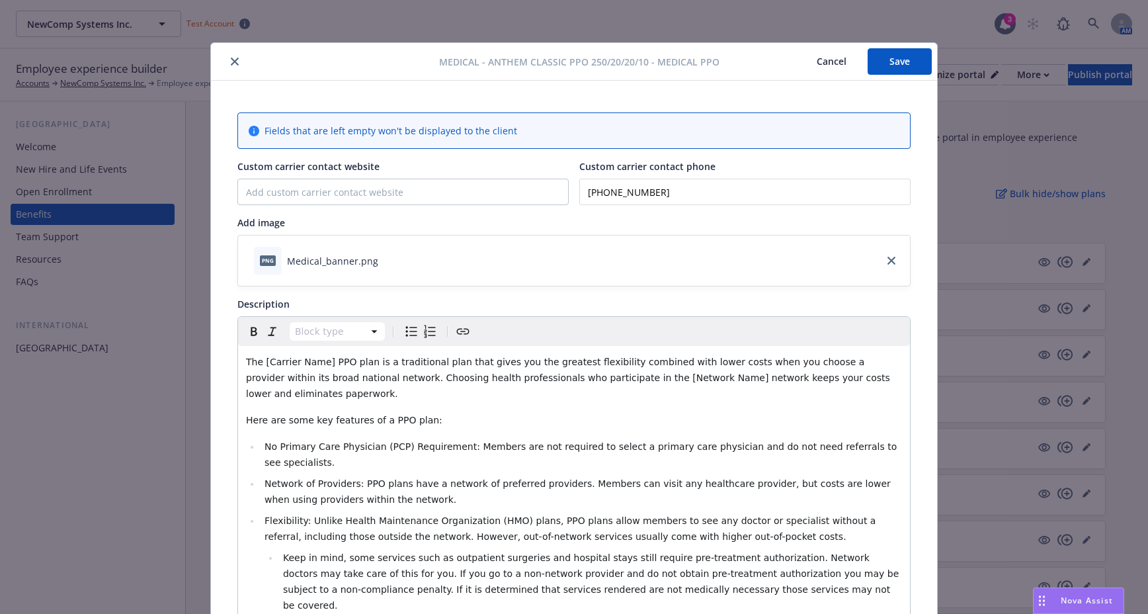
click at [827, 60] on button "Cancel" at bounding box center [832, 61] width 72 height 26
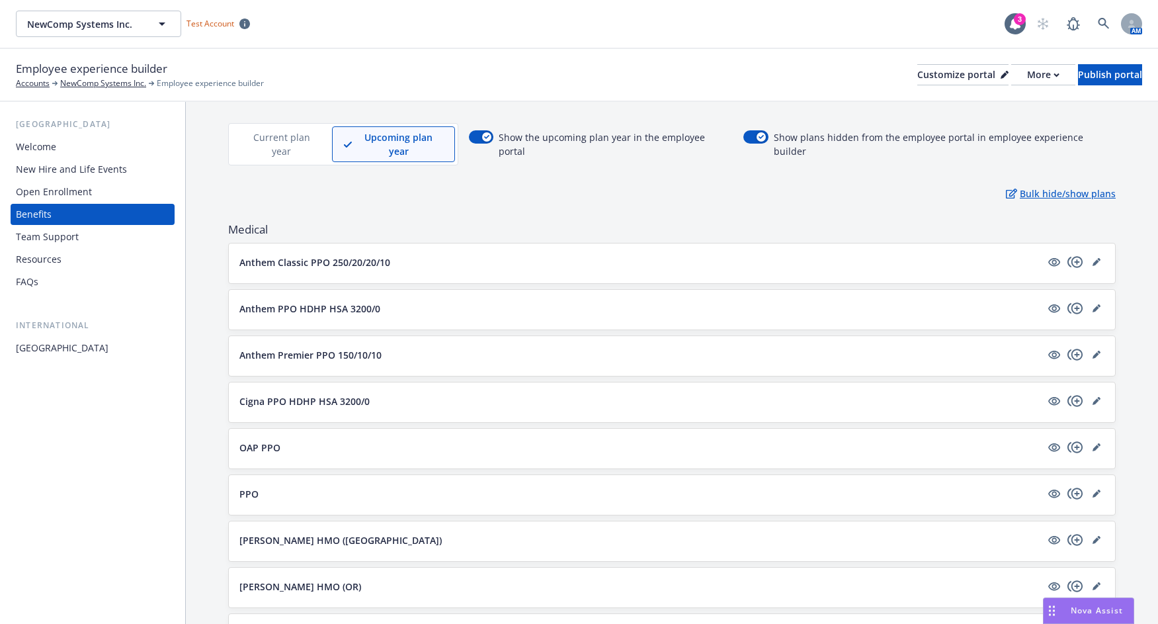
click at [1040, 187] on p "Bulk hide/show plans" at bounding box center [1061, 194] width 110 height 14
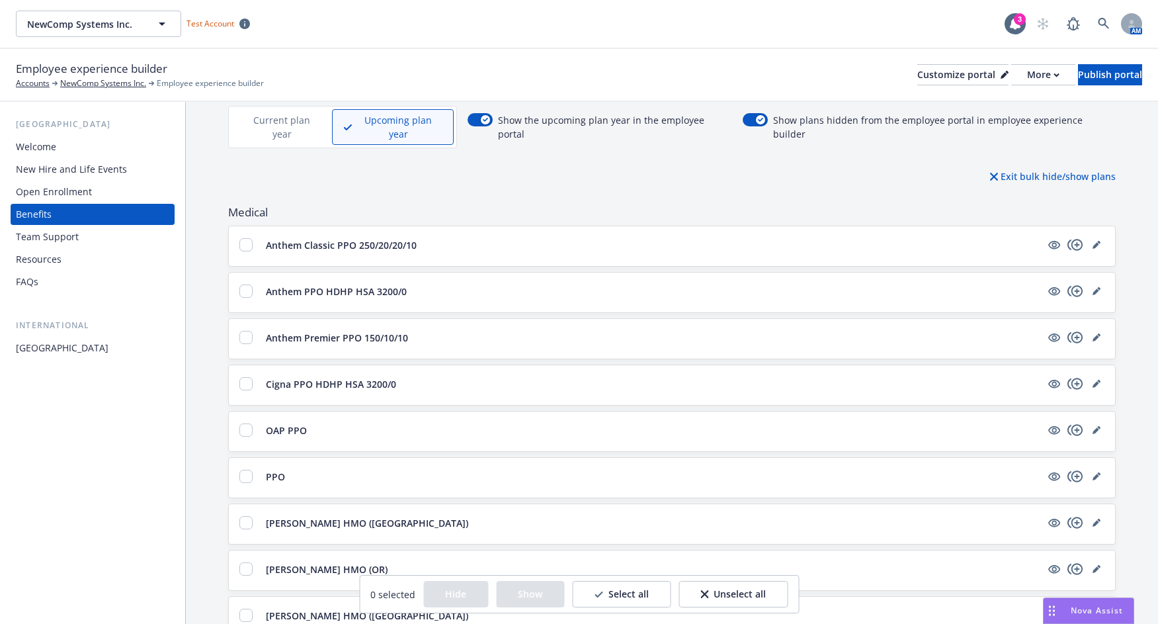
scroll to position [97, 0]
click at [243, 423] on input "checkbox" at bounding box center [245, 429] width 13 height 13
checkbox input "true"
click at [246, 469] on input "checkbox" at bounding box center [245, 475] width 13 height 13
checkbox input "true"
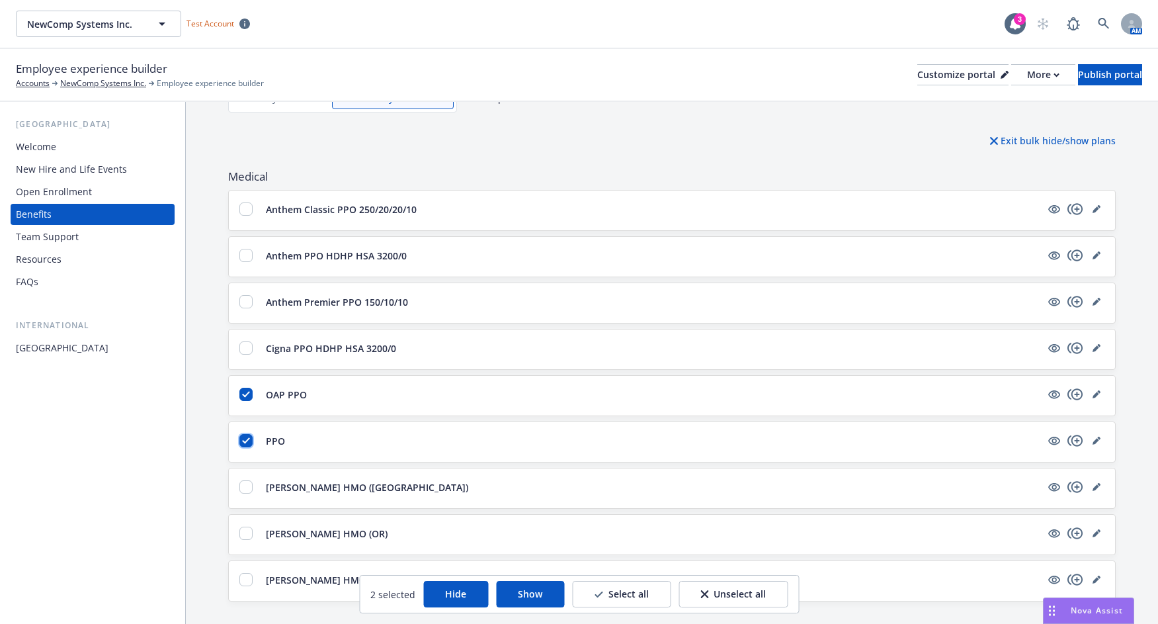
scroll to position [192, 0]
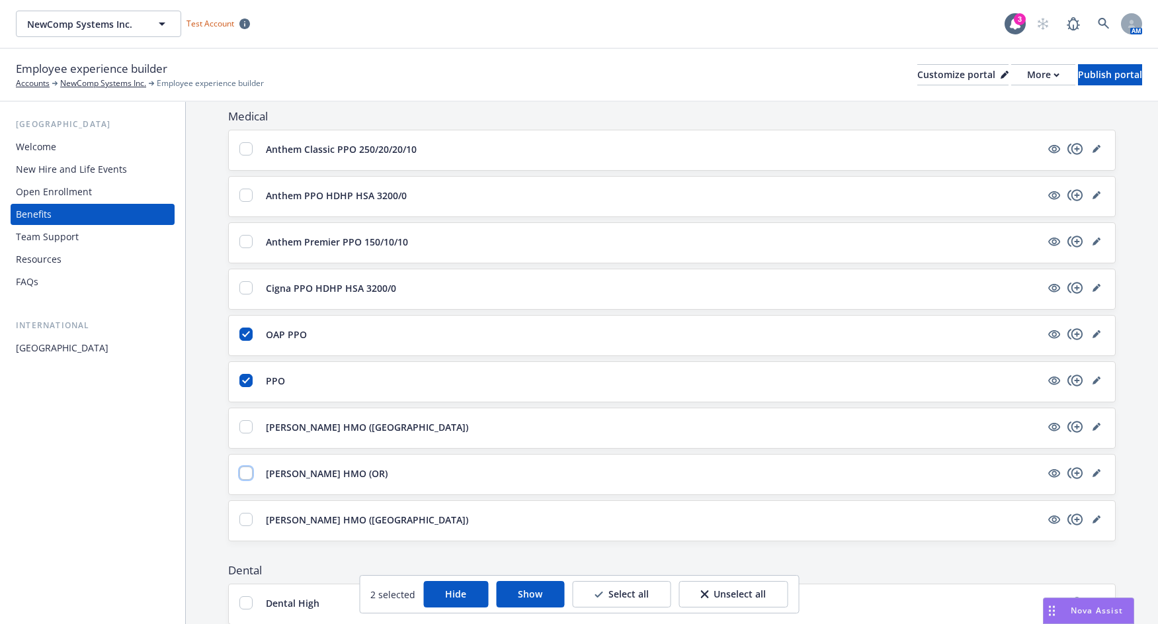
click at [243, 466] on input "checkbox" at bounding box center [245, 472] width 13 height 13
checkbox input "true"
click at [458, 594] on button "Hide" at bounding box center [455, 594] width 65 height 26
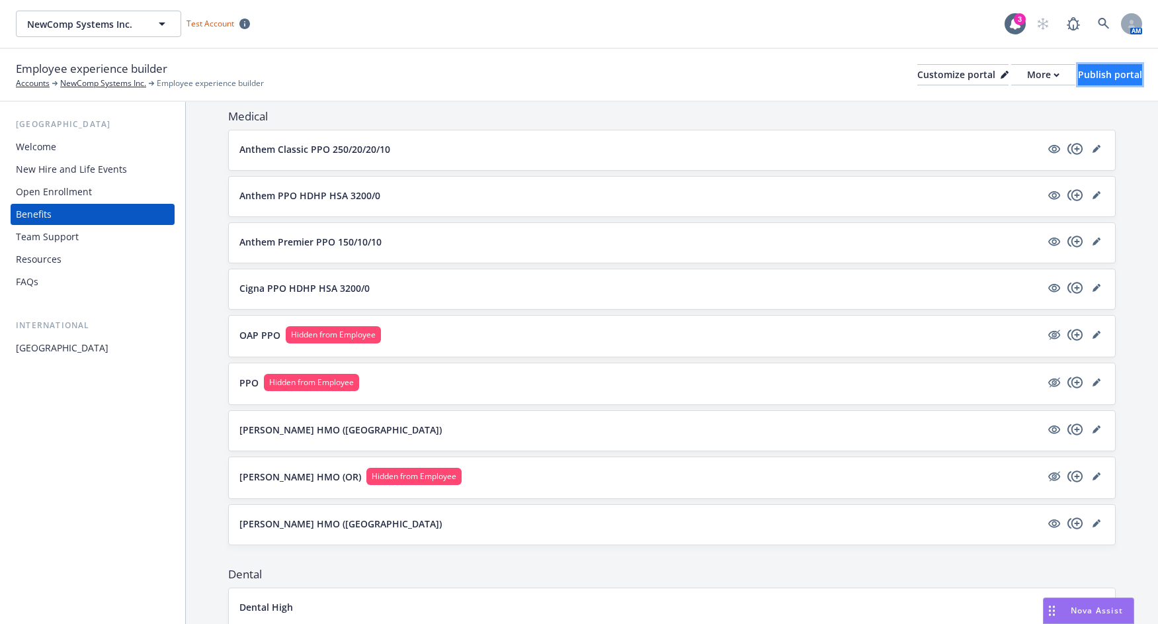
click at [1081, 74] on div "Publish portal" at bounding box center [1110, 75] width 64 height 20
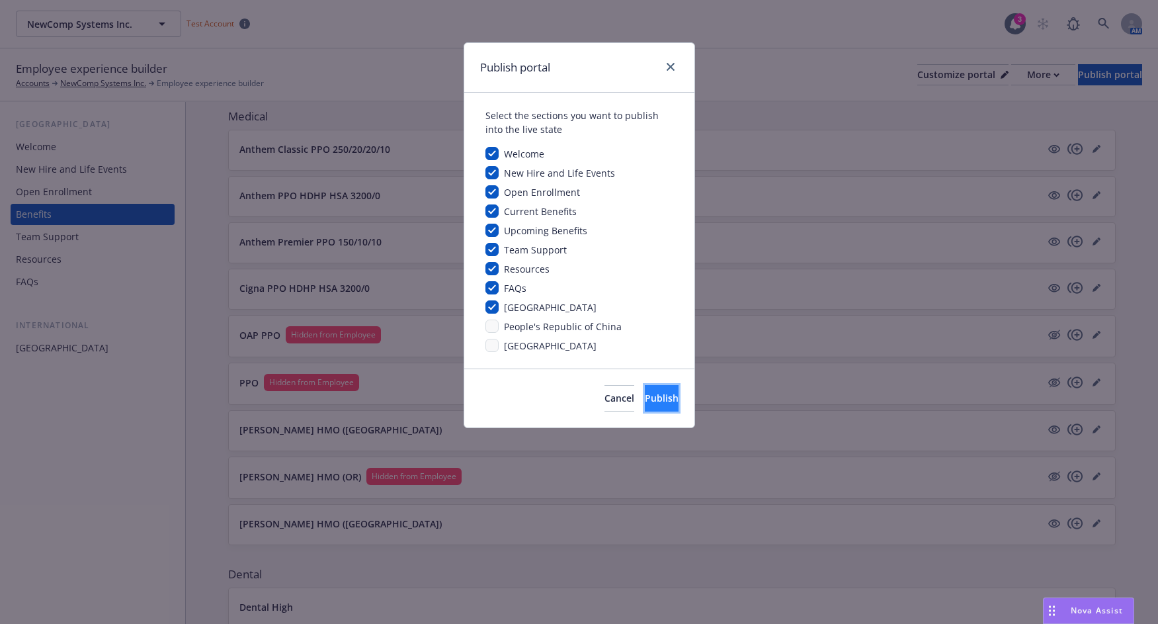
click at [648, 404] on button "Publish" at bounding box center [662, 398] width 34 height 26
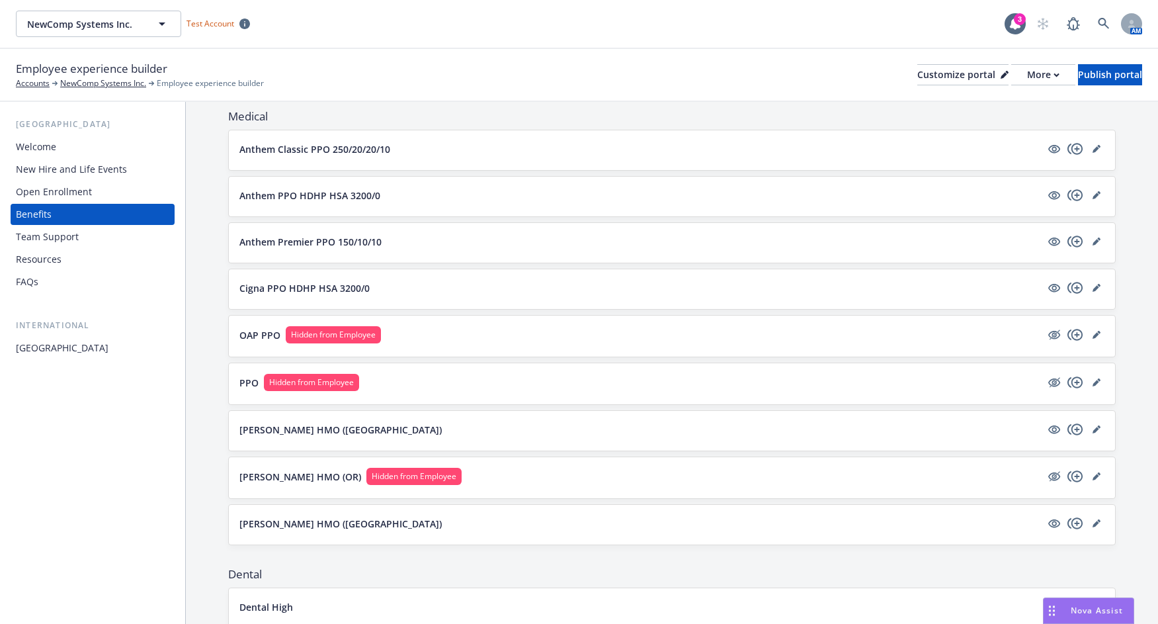
scroll to position [70, 0]
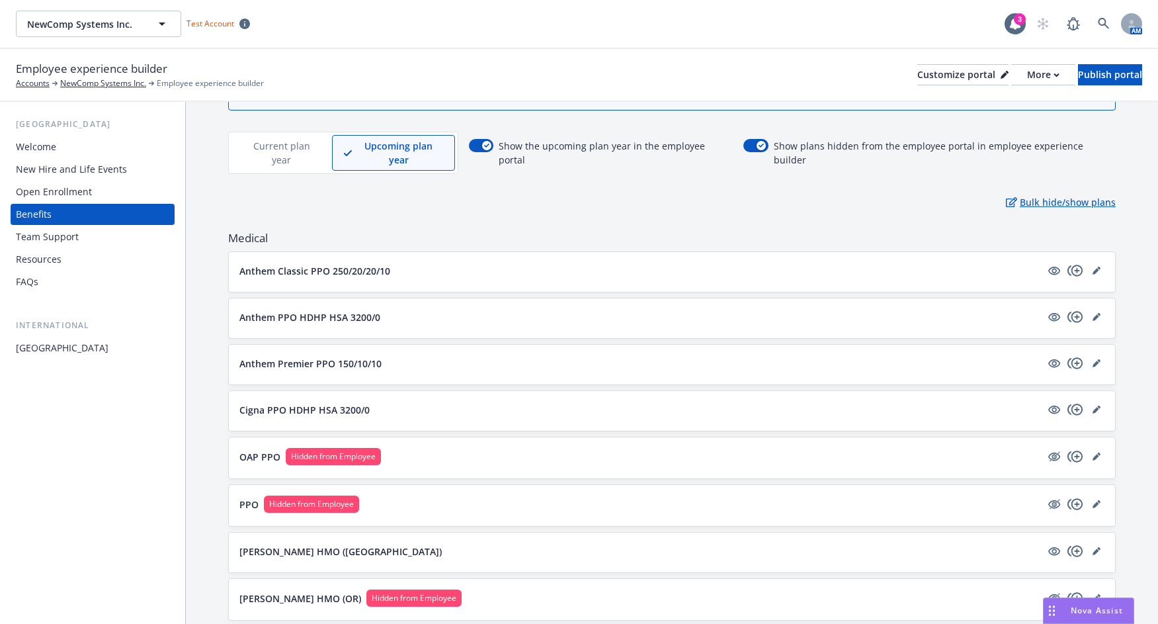
click at [1053, 195] on p "Bulk hide/show plans" at bounding box center [1061, 202] width 110 height 14
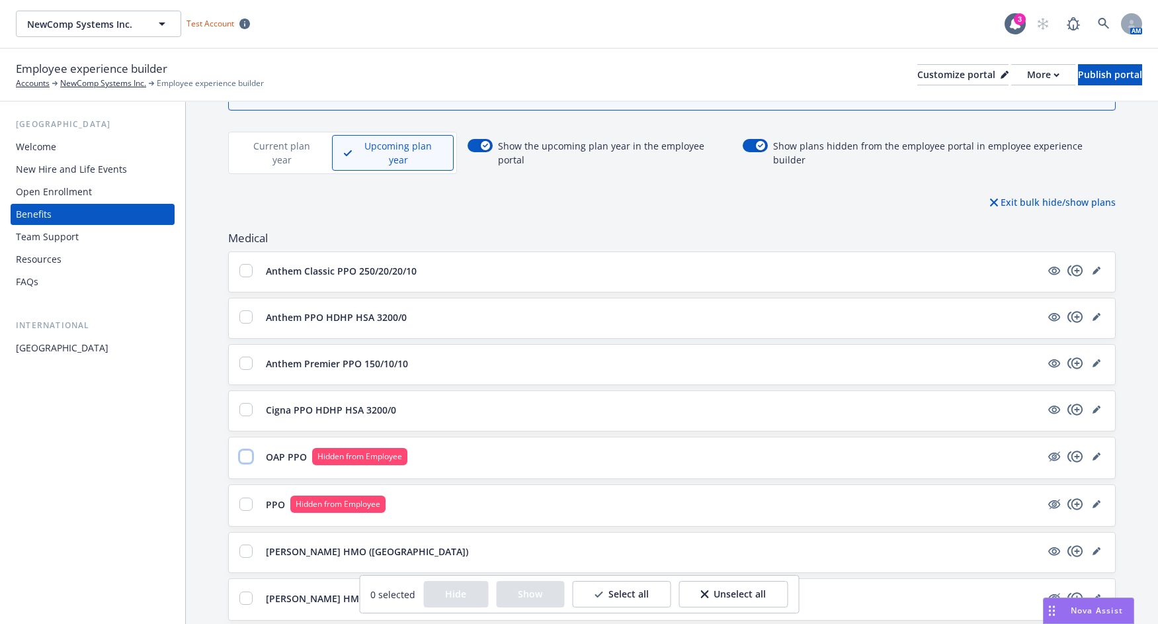
click at [241, 450] on input "checkbox" at bounding box center [245, 456] width 13 height 13
checkbox input "true"
click at [243, 497] on input "checkbox" at bounding box center [245, 503] width 13 height 13
checkbox input "true"
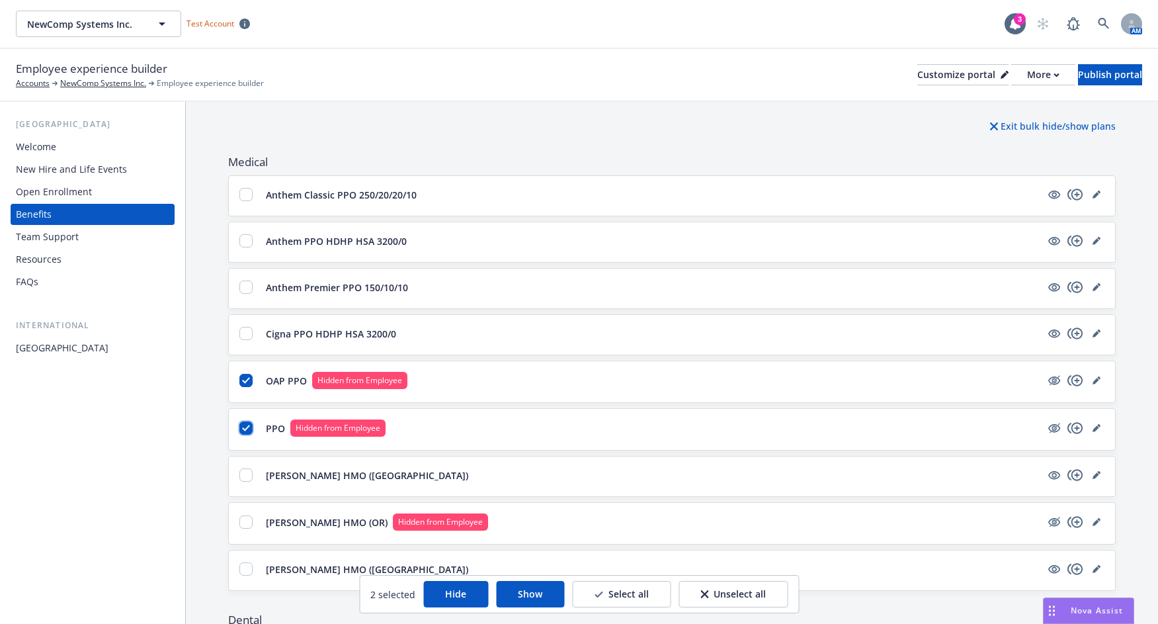
scroll to position [149, 0]
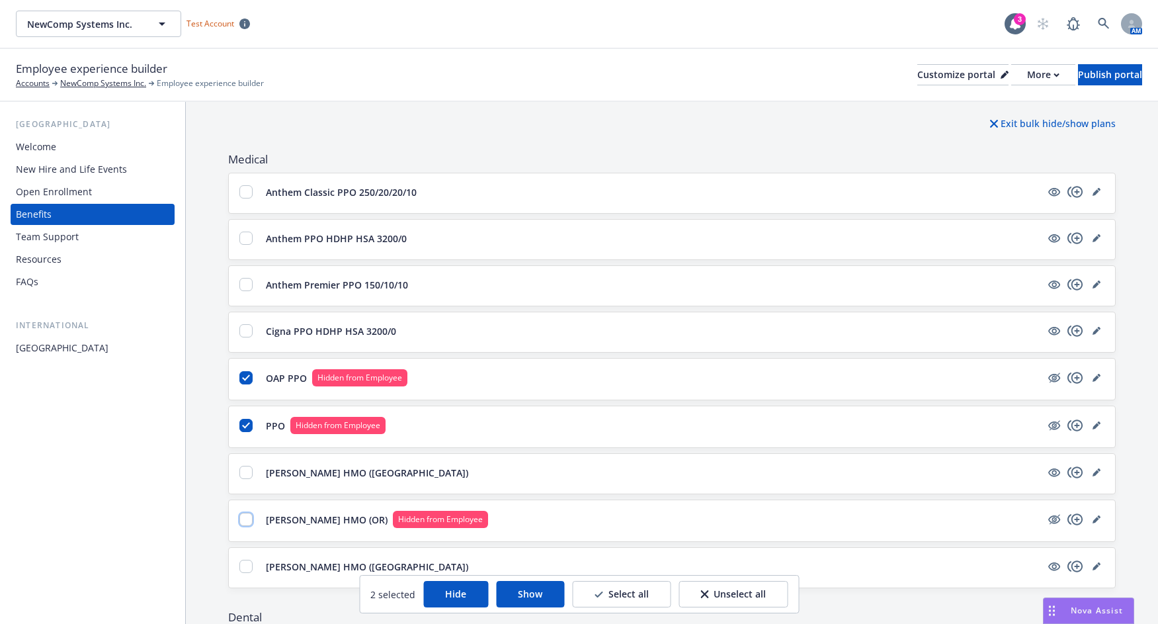
click at [243, 513] on input "checkbox" at bounding box center [245, 519] width 13 height 13
checkbox input "true"
click at [531, 594] on button "Show" at bounding box center [530, 594] width 68 height 26
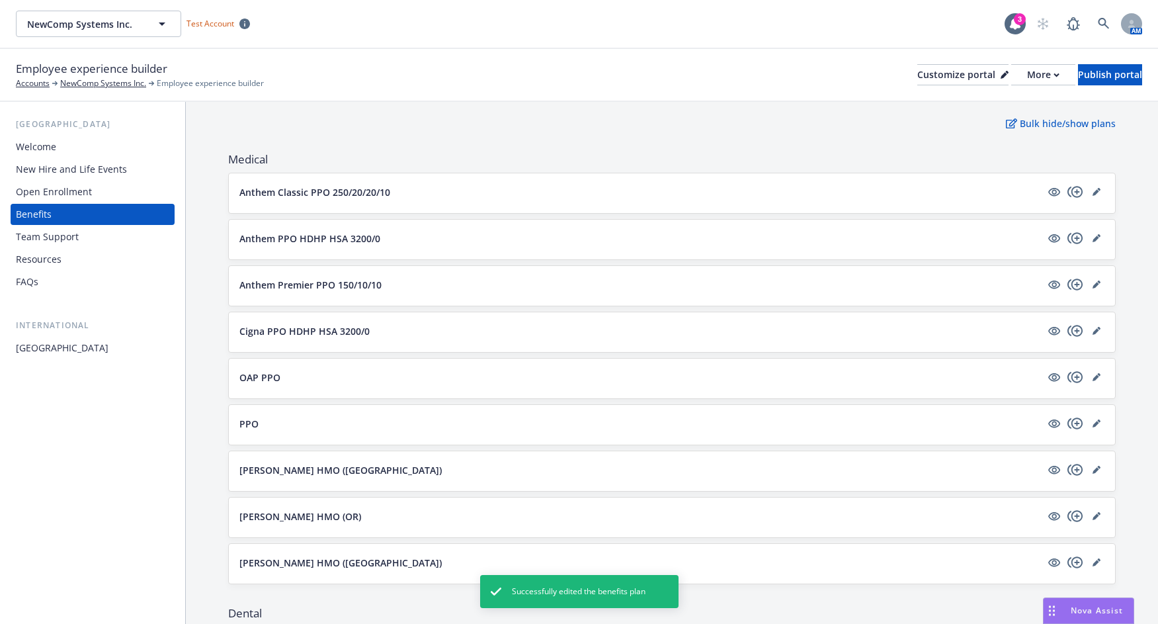
scroll to position [146, 0]
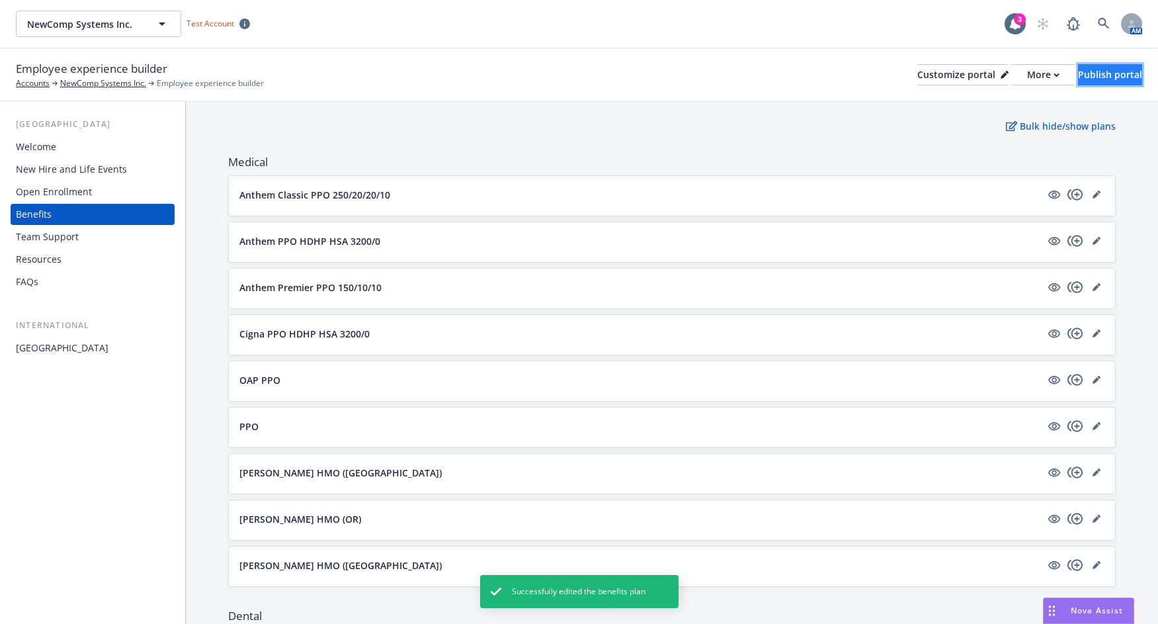
click at [1087, 69] on div "Publish portal" at bounding box center [1110, 75] width 64 height 20
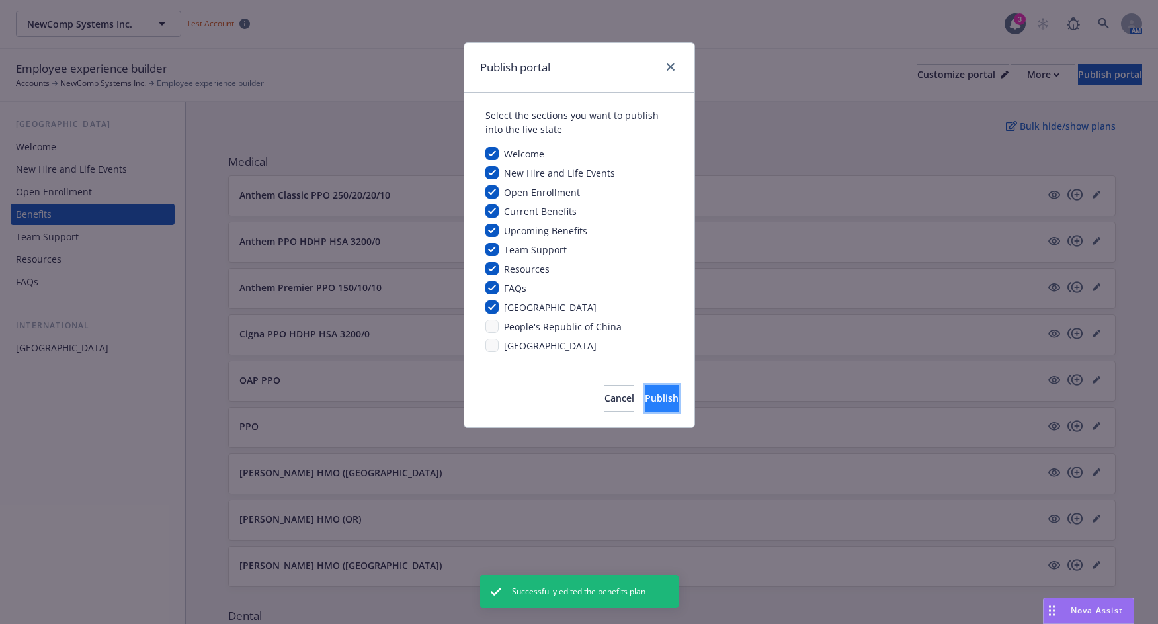
click at [649, 398] on span "Publish" at bounding box center [662, 398] width 34 height 13
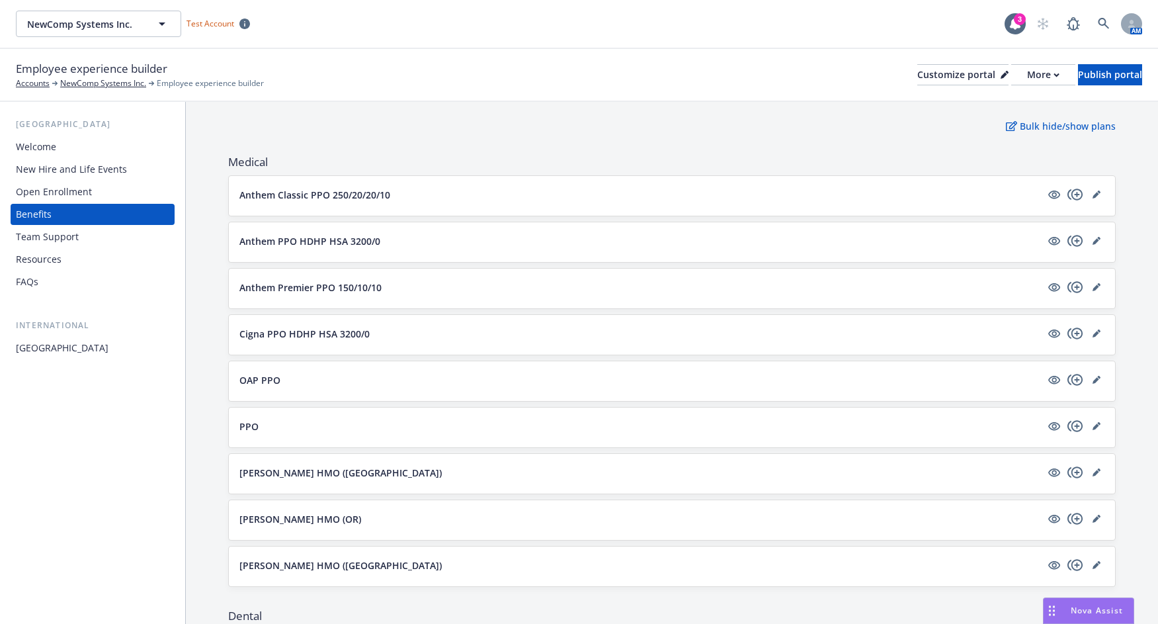
click at [94, 187] on div "Open Enrollment" at bounding box center [92, 191] width 153 height 21
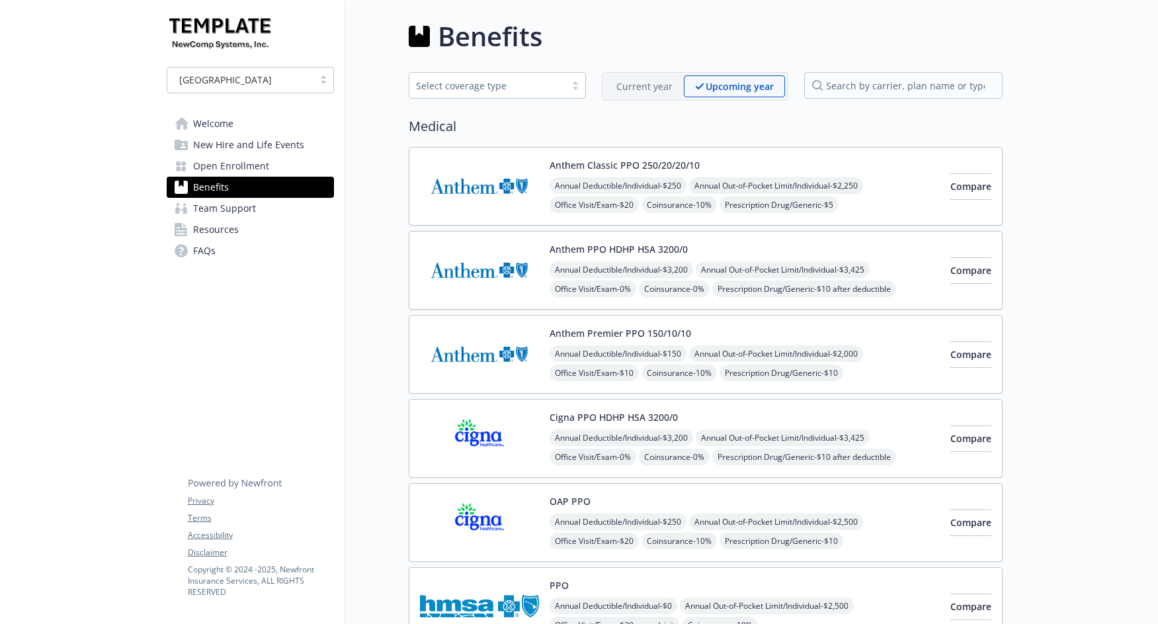
click at [643, 86] on p "Current year" at bounding box center [644, 86] width 56 height 14
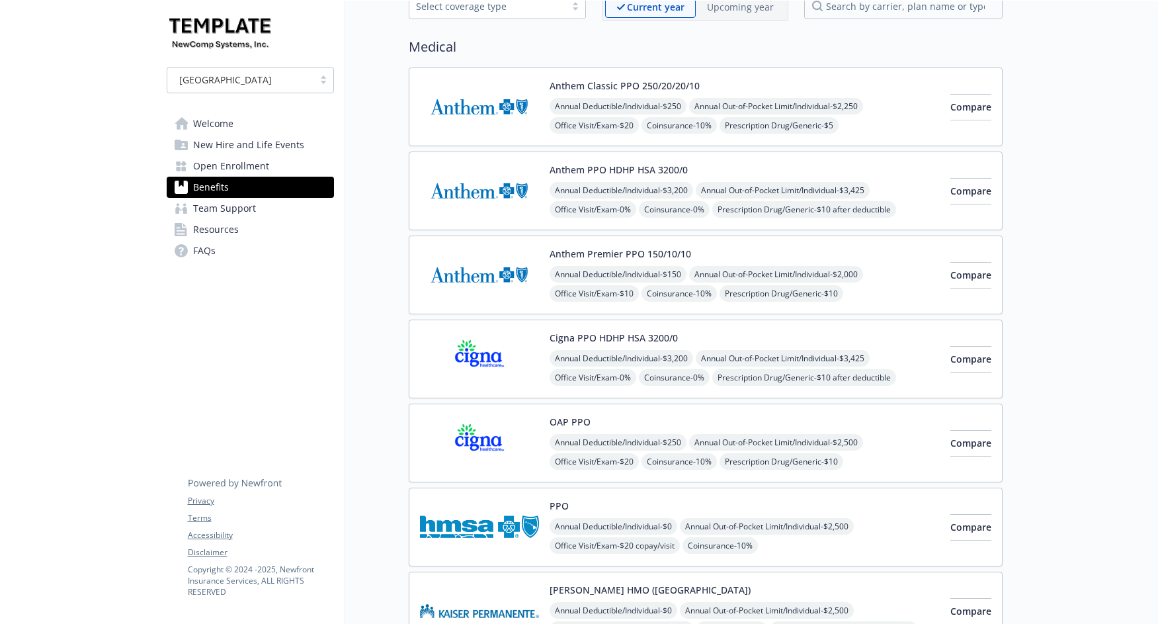
scroll to position [63, 0]
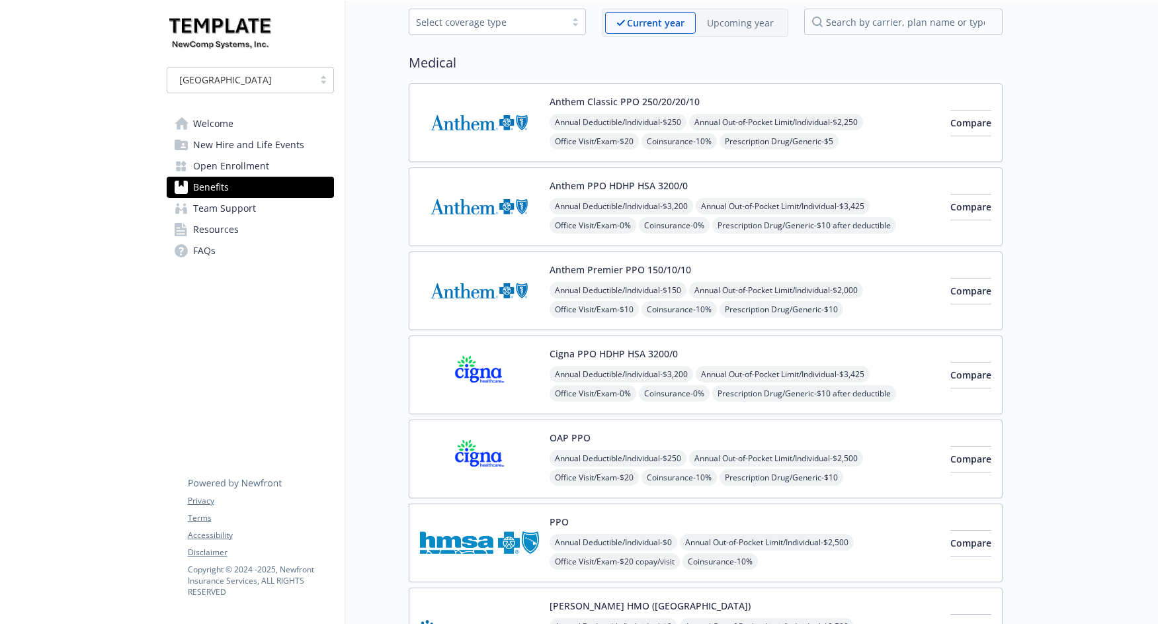
click at [741, 22] on p "Upcoming year" at bounding box center [740, 23] width 67 height 14
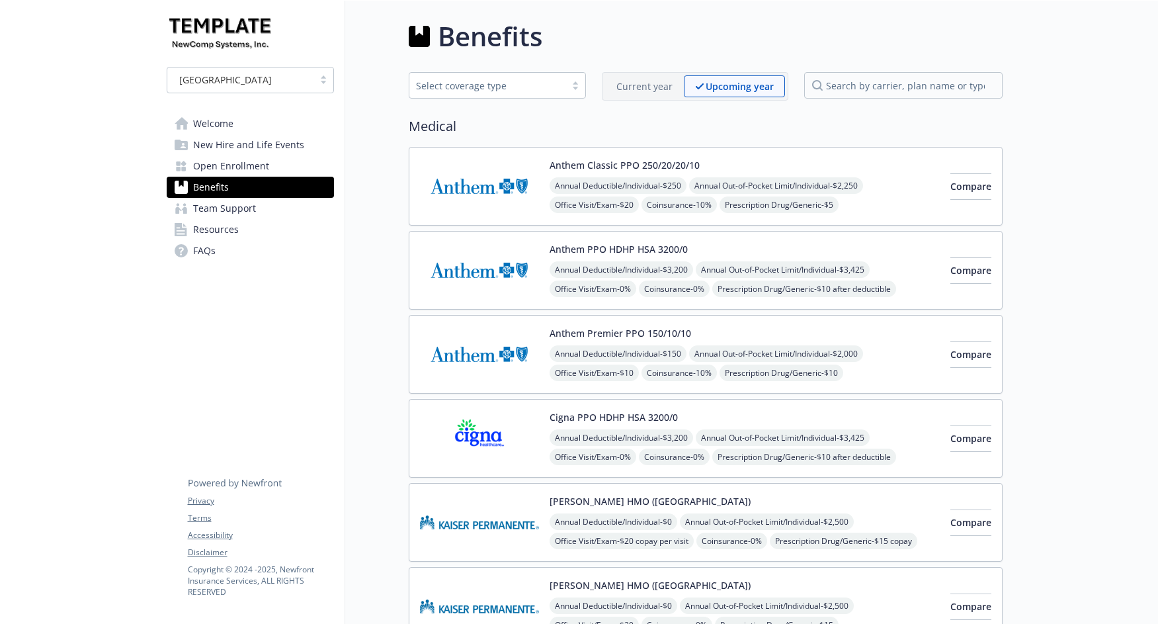
click at [647, 83] on p "Current year" at bounding box center [644, 86] width 56 height 14
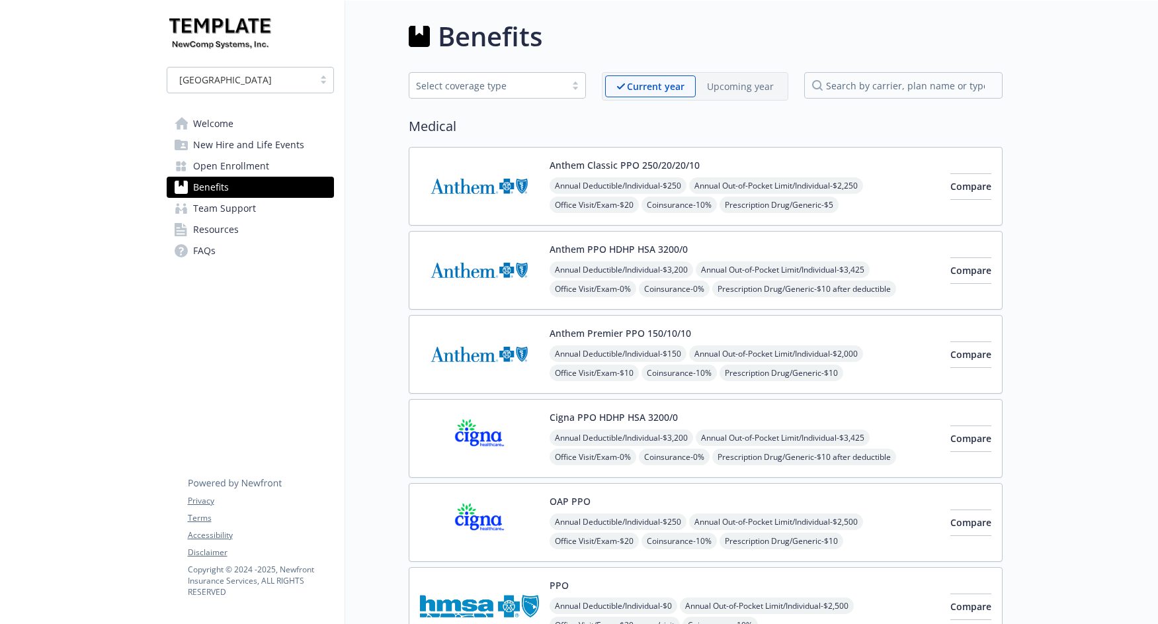
click at [726, 86] on p "Upcoming year" at bounding box center [740, 86] width 67 height 14
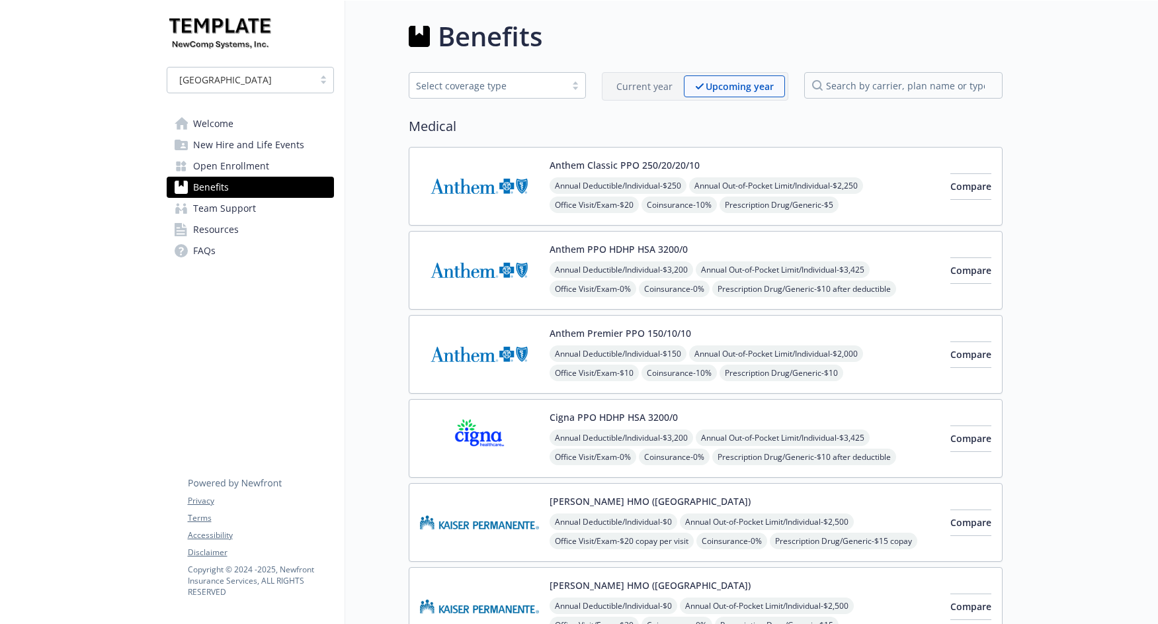
click at [643, 84] on p "Current year" at bounding box center [644, 86] width 56 height 14
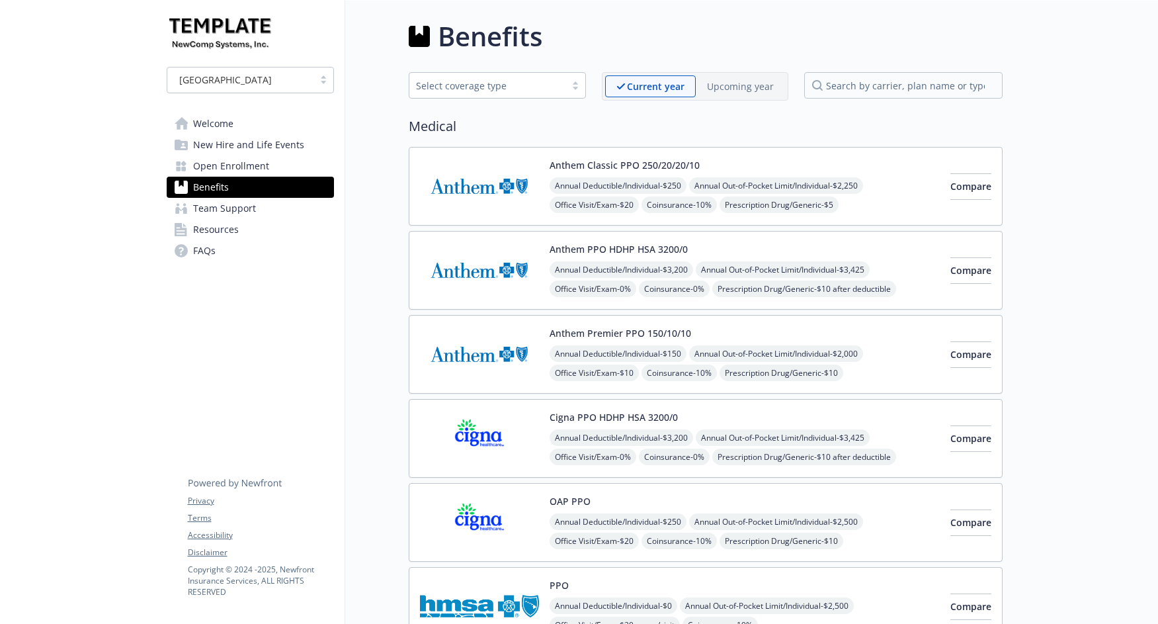
click at [725, 87] on p "Upcoming year" at bounding box center [740, 86] width 67 height 14
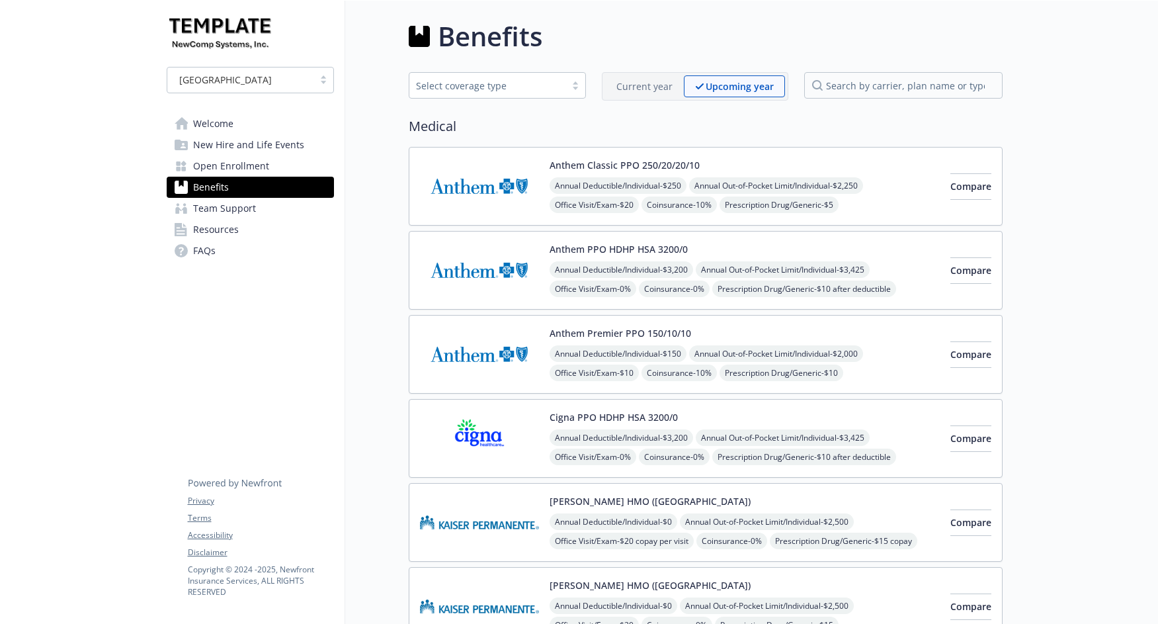
click at [659, 85] on p "Current year" at bounding box center [644, 86] width 56 height 14
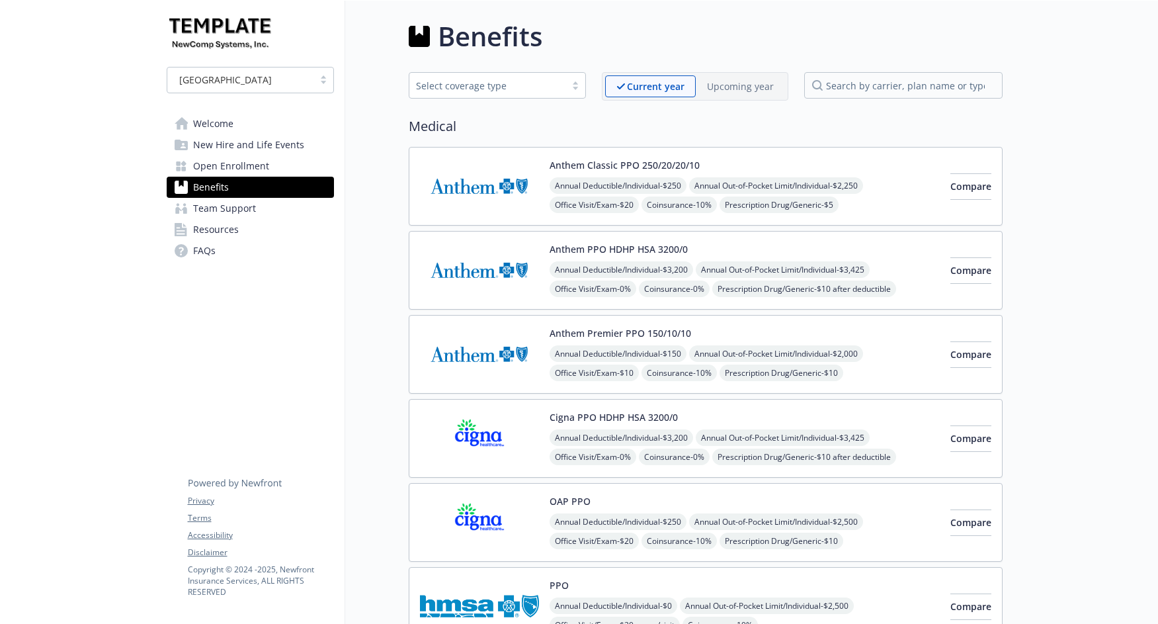
click at [741, 86] on p "Upcoming year" at bounding box center [740, 86] width 67 height 14
click at [643, 87] on p "Current year" at bounding box center [644, 86] width 56 height 14
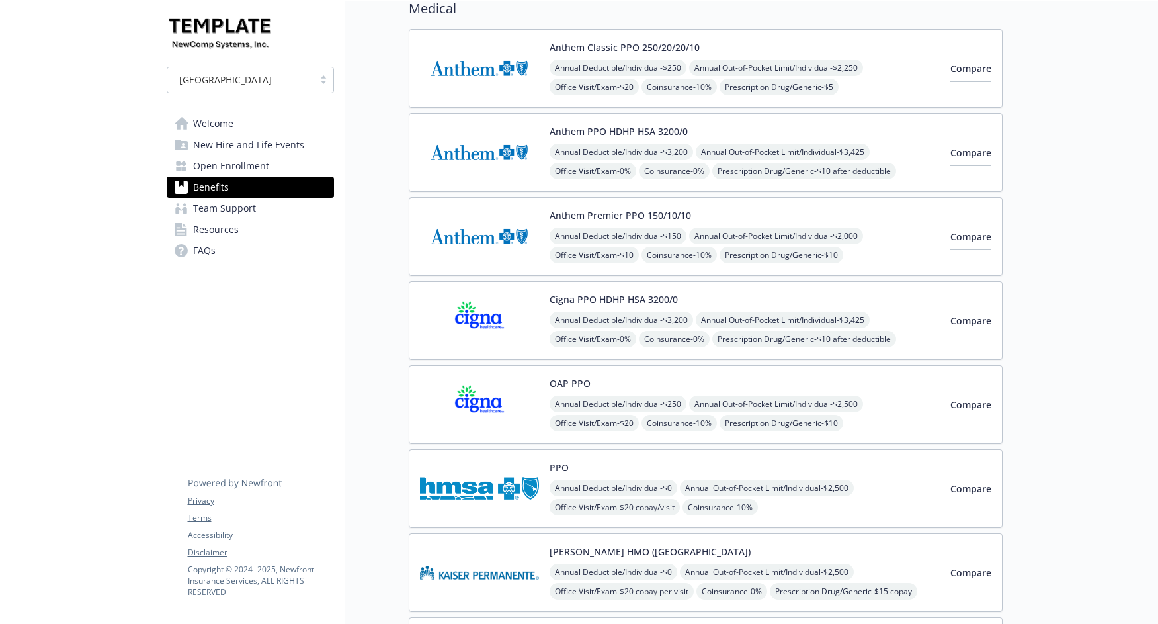
scroll to position [109, 0]
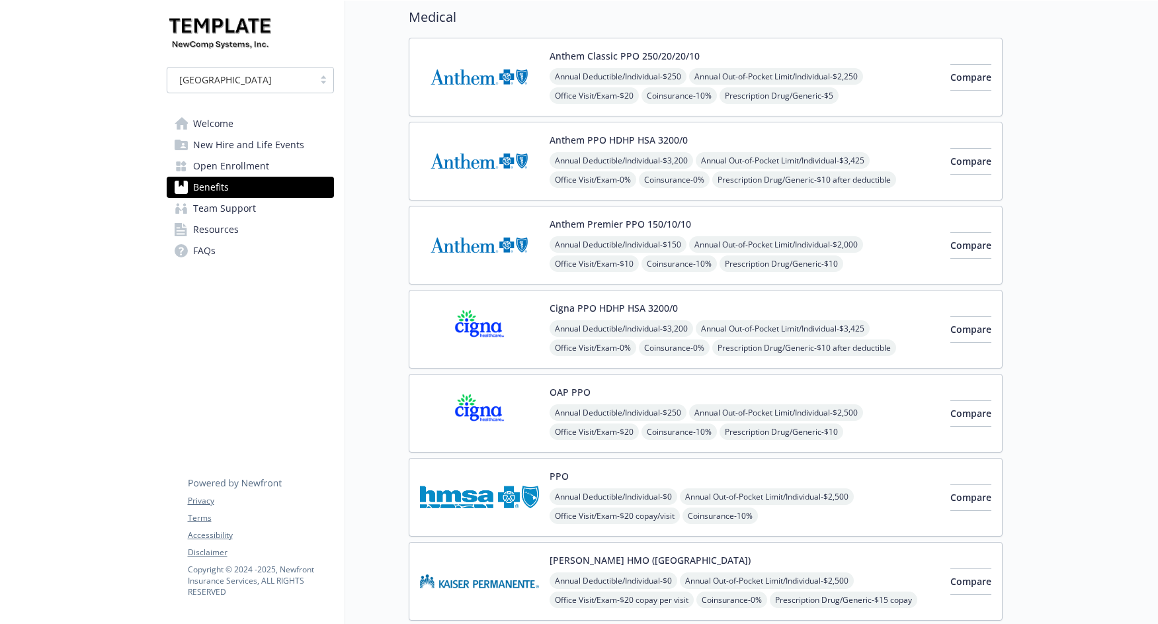
click at [261, 169] on span "Open Enrollment" at bounding box center [231, 165] width 76 height 21
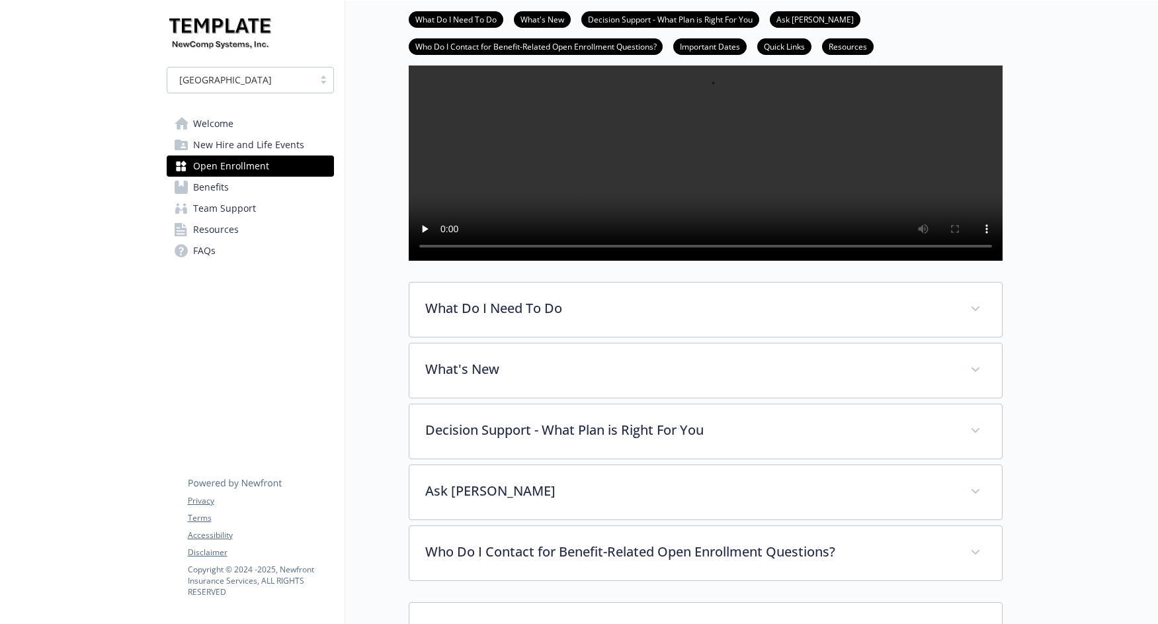
scroll to position [205, 0]
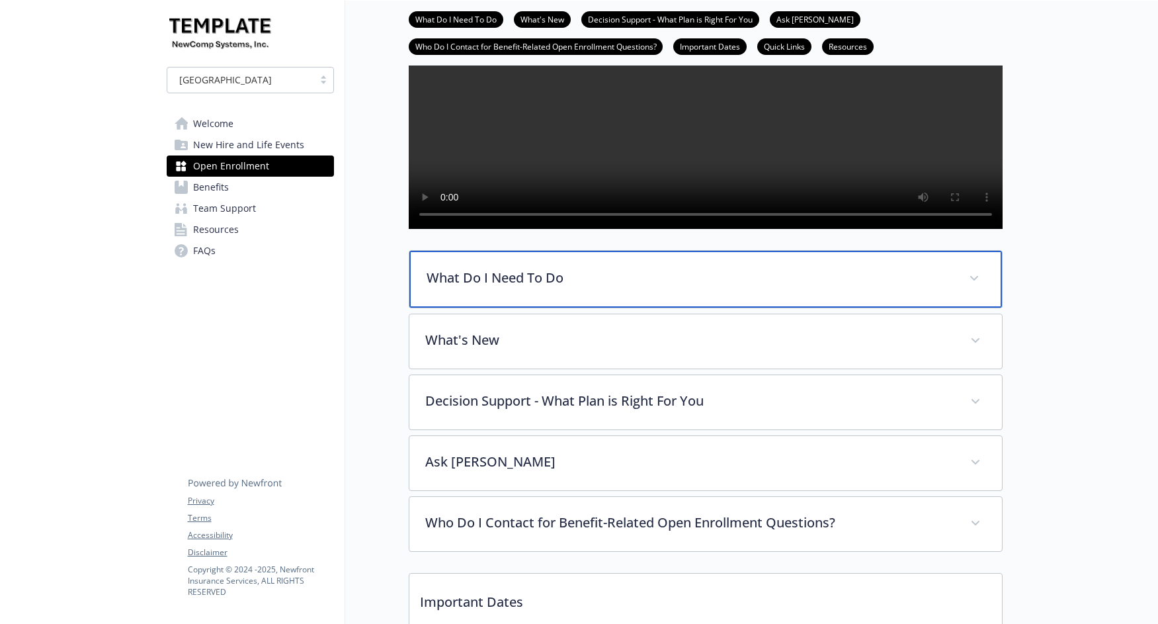
click at [971, 281] on icon at bounding box center [974, 278] width 8 height 5
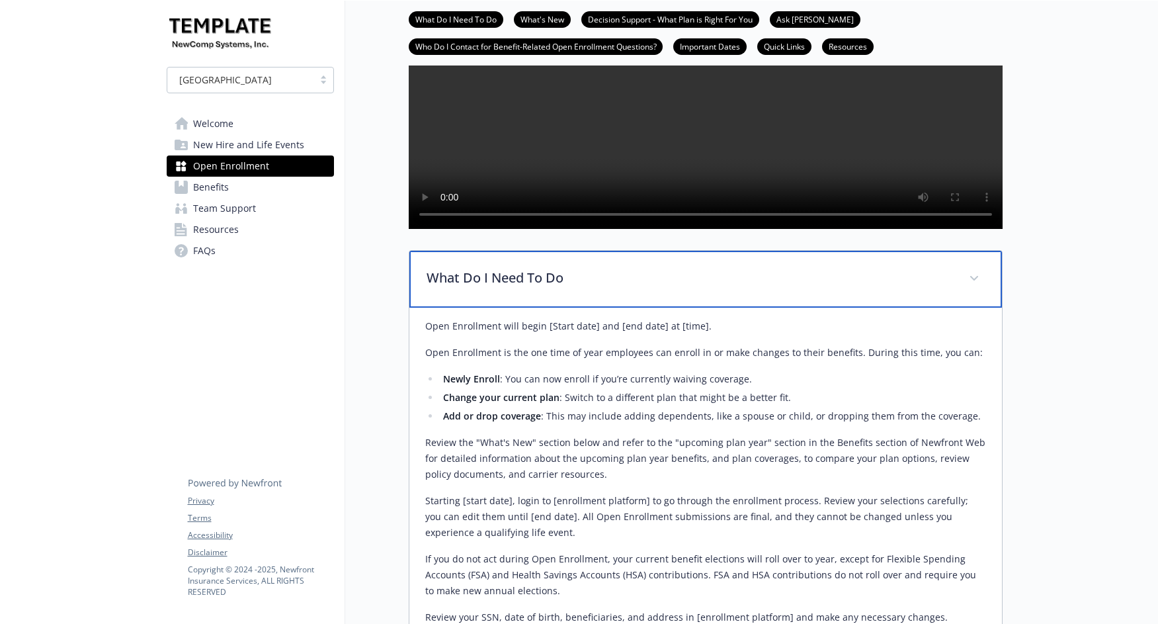
click at [975, 281] on icon at bounding box center [974, 278] width 8 height 5
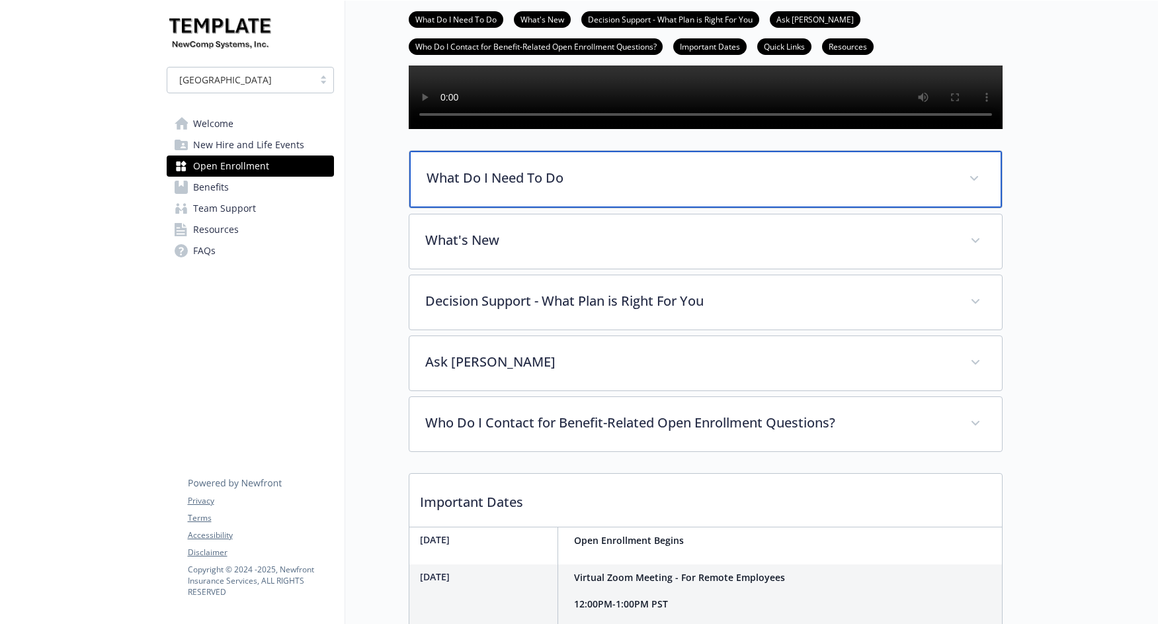
scroll to position [316, 0]
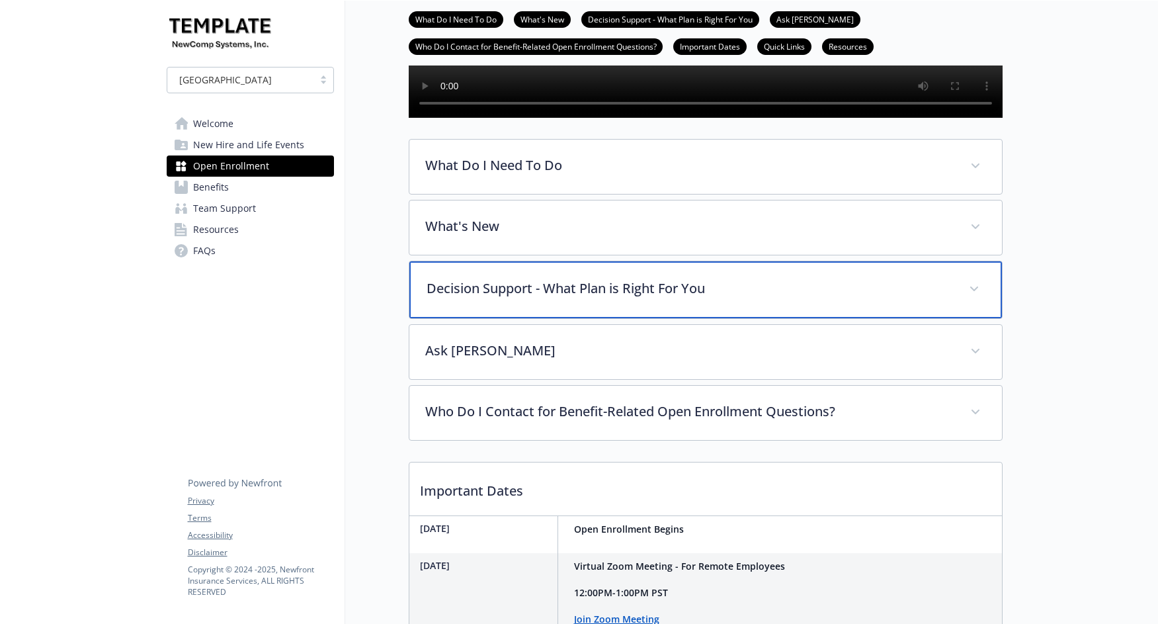
click at [540, 298] on p "Decision Support - What Plan is Right For You" at bounding box center [690, 288] width 526 height 20
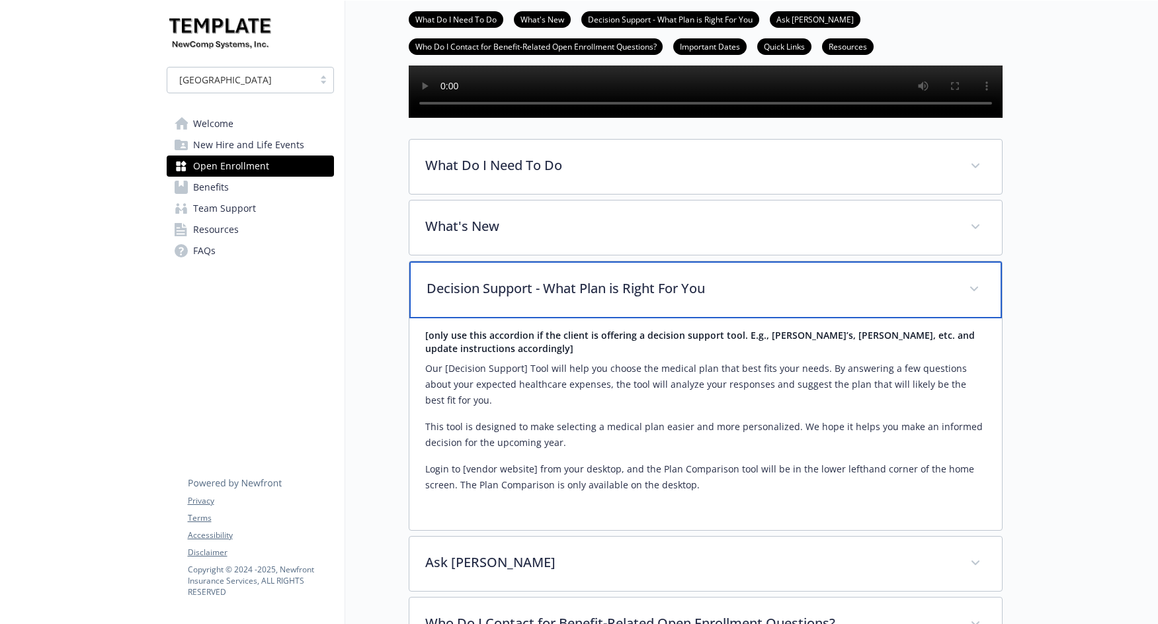
click at [540, 298] on p "Decision Support - What Plan is Right For You" at bounding box center [690, 288] width 526 height 20
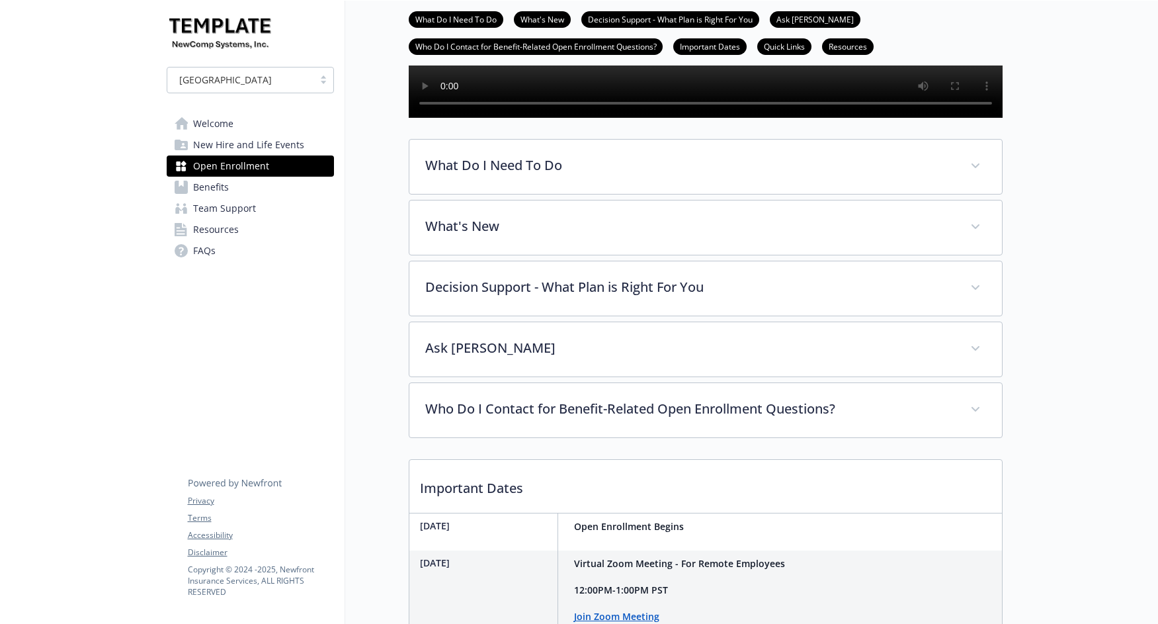
click at [372, 246] on div "Open Enrollment What Do I Need To Do What's New Decision Support - What Plan is…" at bounding box center [673, 340] width 657 height 1310
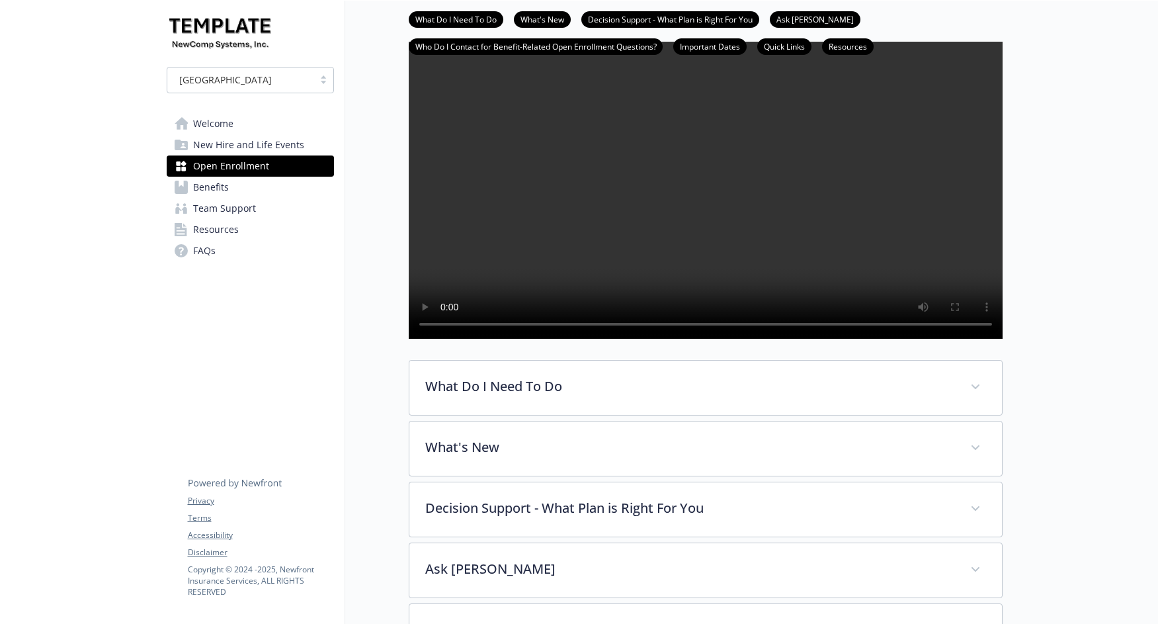
scroll to position [0, 0]
